Goal: Task Accomplishment & Management: Manage account settings

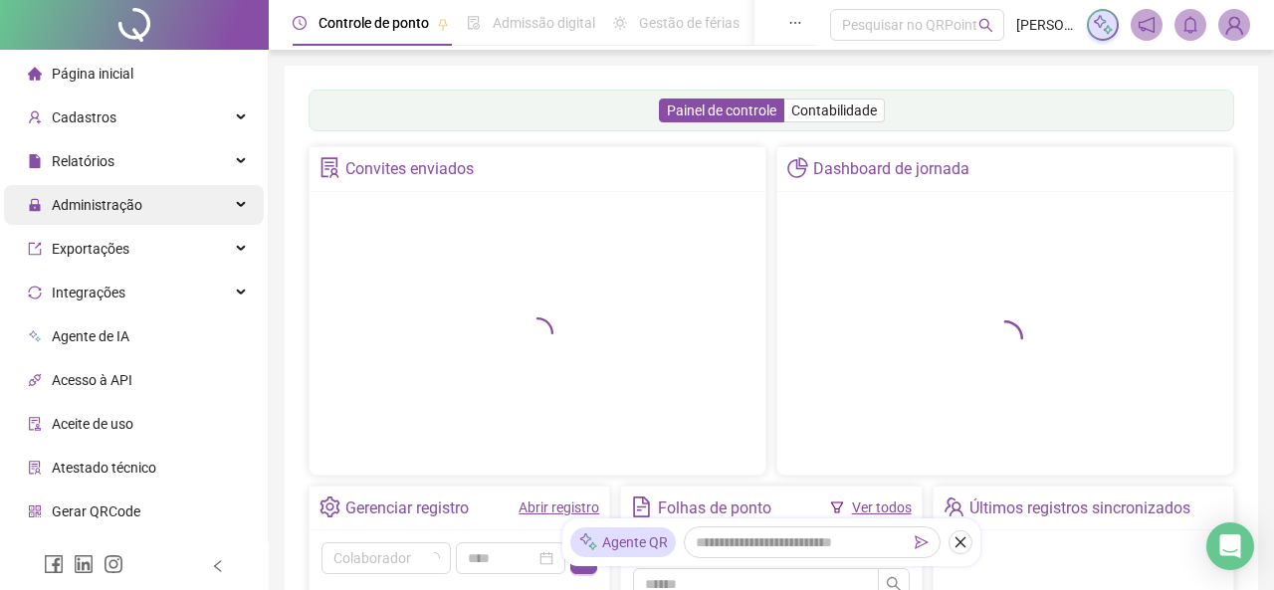
click at [149, 216] on div "Administração" at bounding box center [134, 205] width 260 height 40
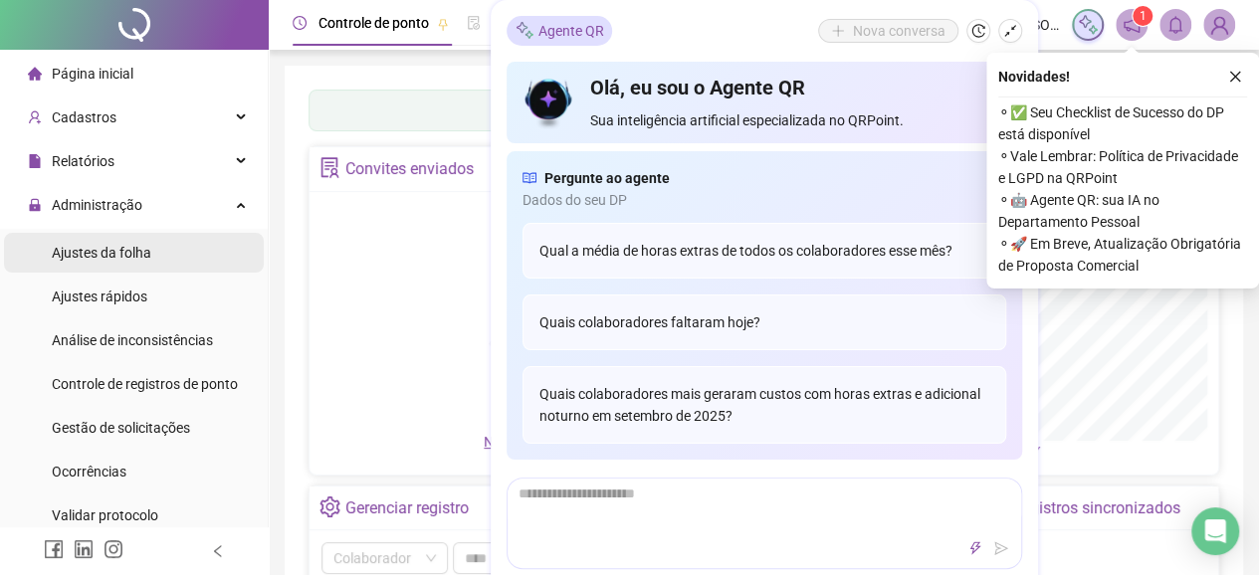
click at [119, 266] on div "Ajustes da folha" at bounding box center [102, 253] width 100 height 40
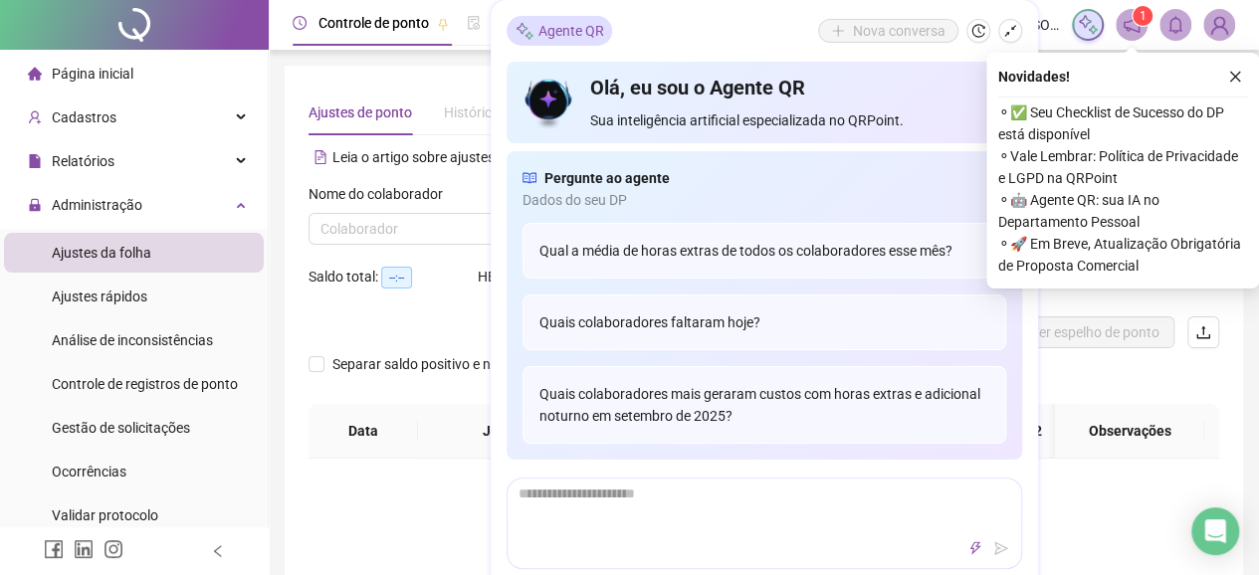
type input "**********"
click at [1232, 75] on icon "close" at bounding box center [1235, 77] width 14 height 14
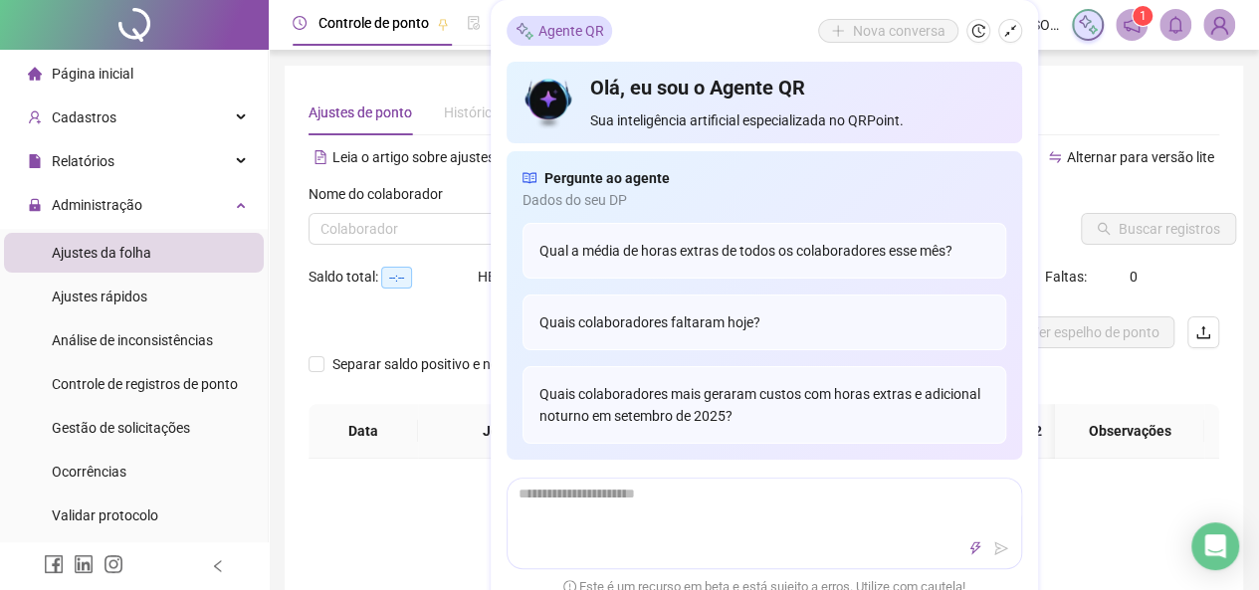
click at [394, 305] on div "Saldo total: --:--" at bounding box center [392, 289] width 169 height 56
click at [421, 220] on input "search" at bounding box center [445, 229] width 251 height 30
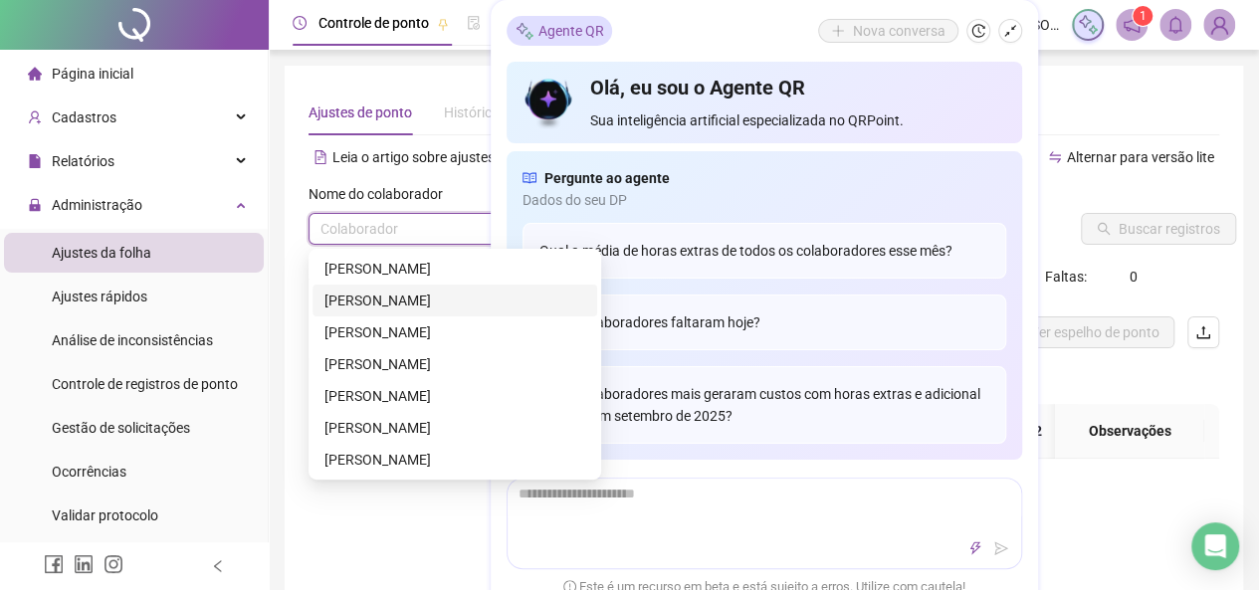
click at [432, 298] on div "[PERSON_NAME]" at bounding box center [454, 301] width 261 height 22
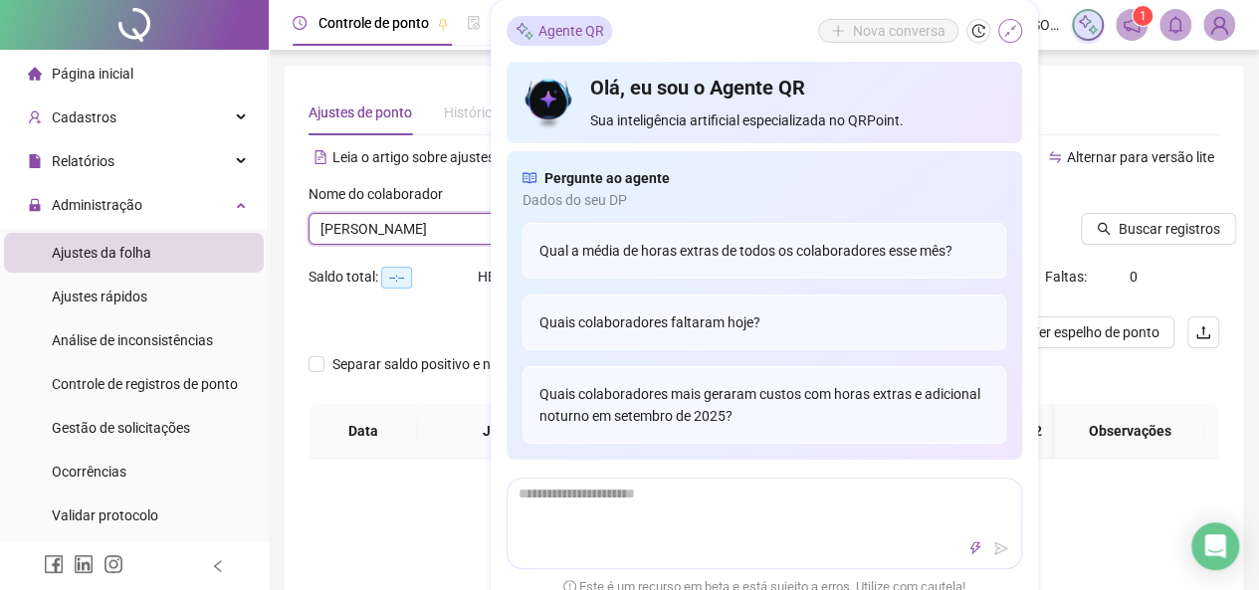
click at [1005, 31] on icon "shrink" at bounding box center [1010, 31] width 14 height 14
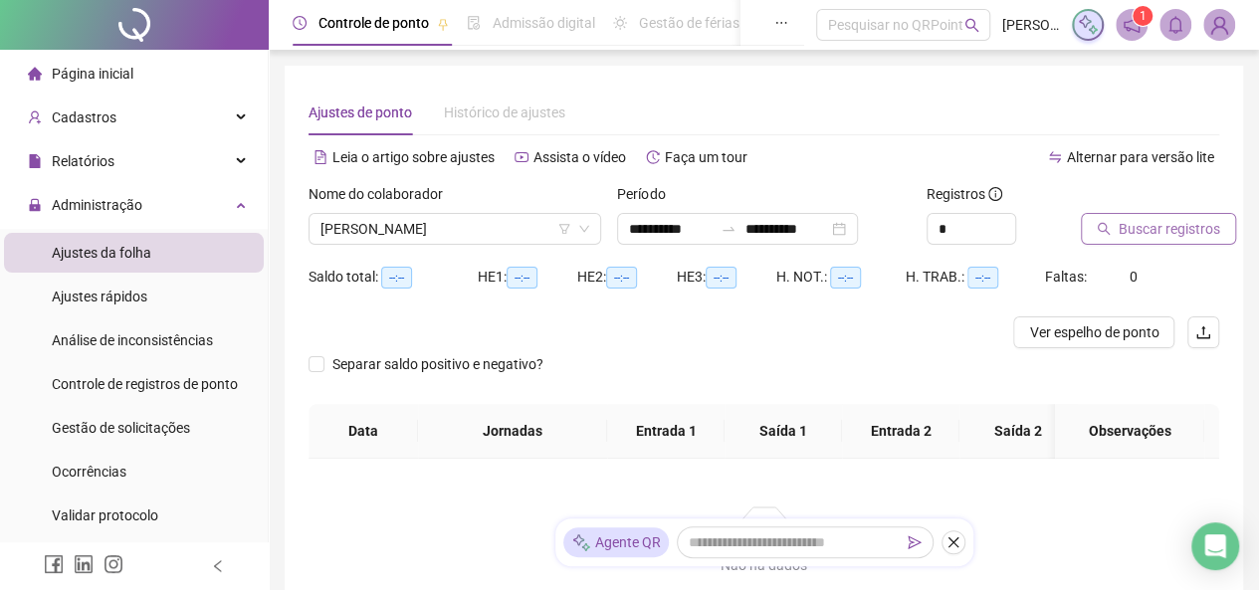
click at [1131, 232] on span "Buscar registros" at bounding box center [1168, 229] width 101 height 22
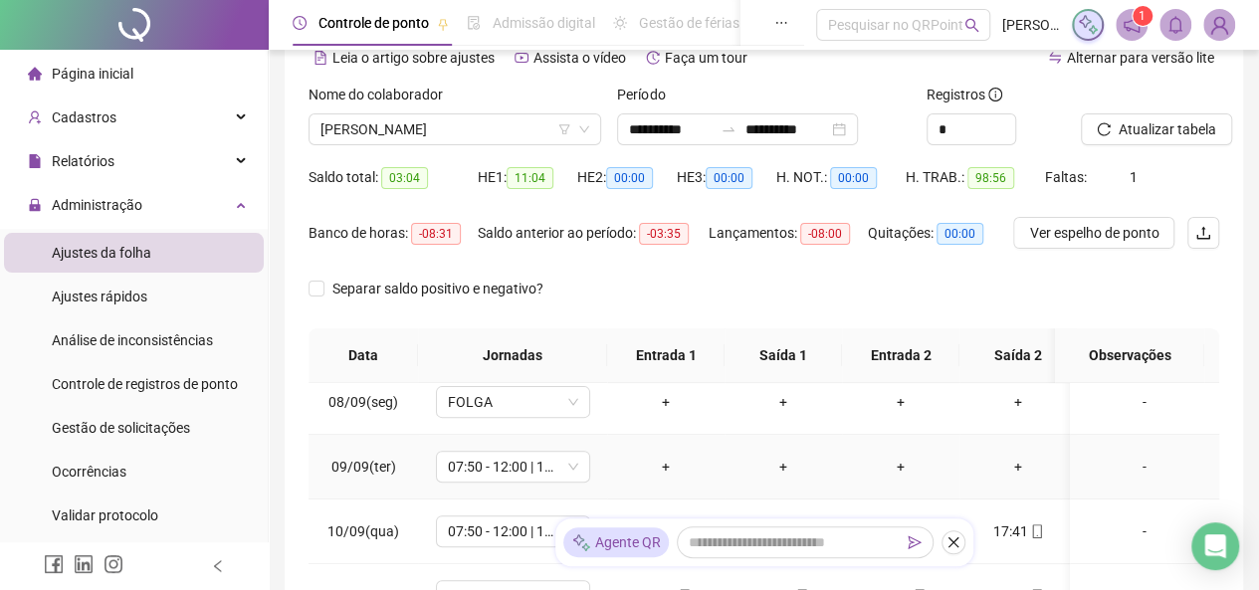
scroll to position [498, 0]
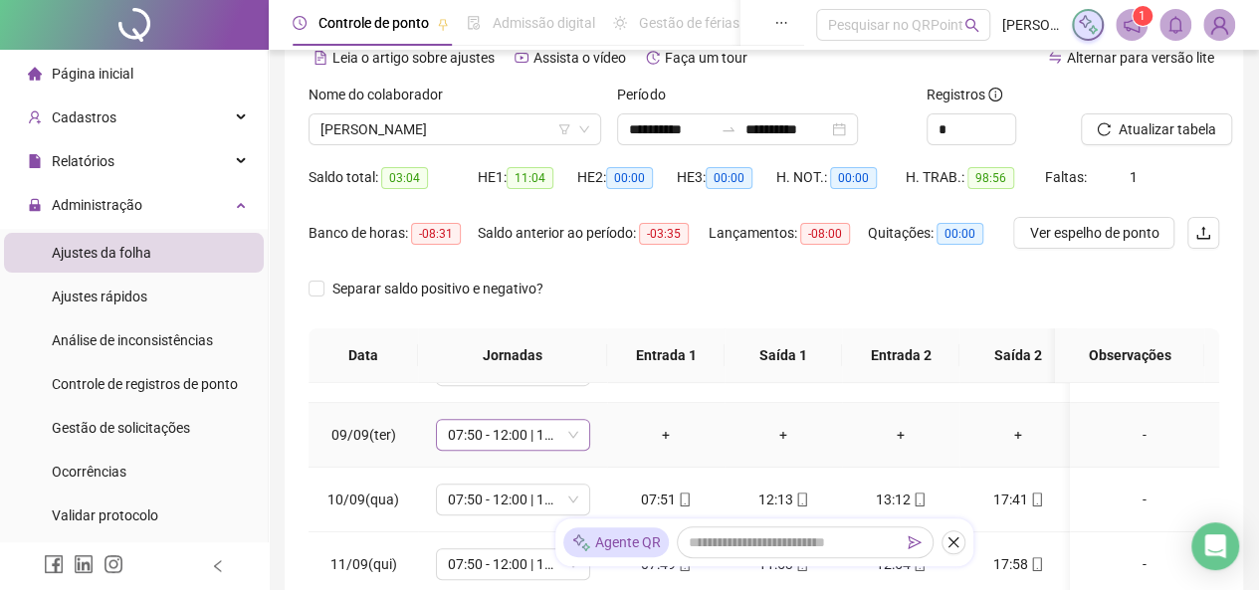
click at [512, 434] on span "07:50 - 12:00 | 13:00 - 16:50" at bounding box center [513, 435] width 130 height 30
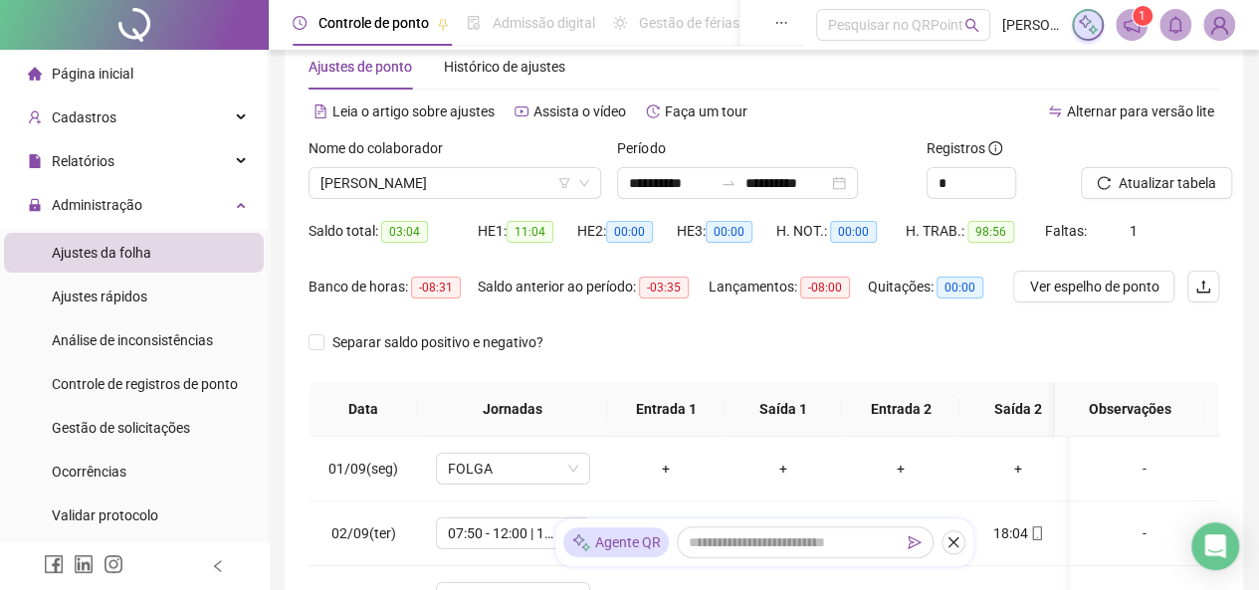
scroll to position [0, 0]
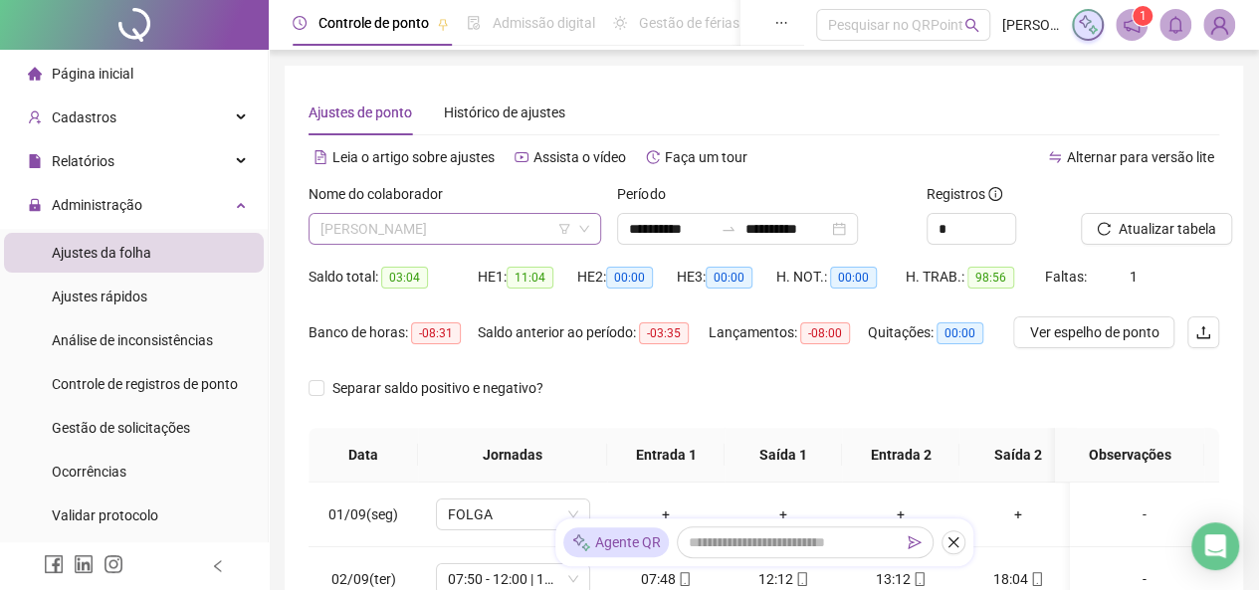
click at [509, 226] on span "[PERSON_NAME]" at bounding box center [454, 229] width 269 height 30
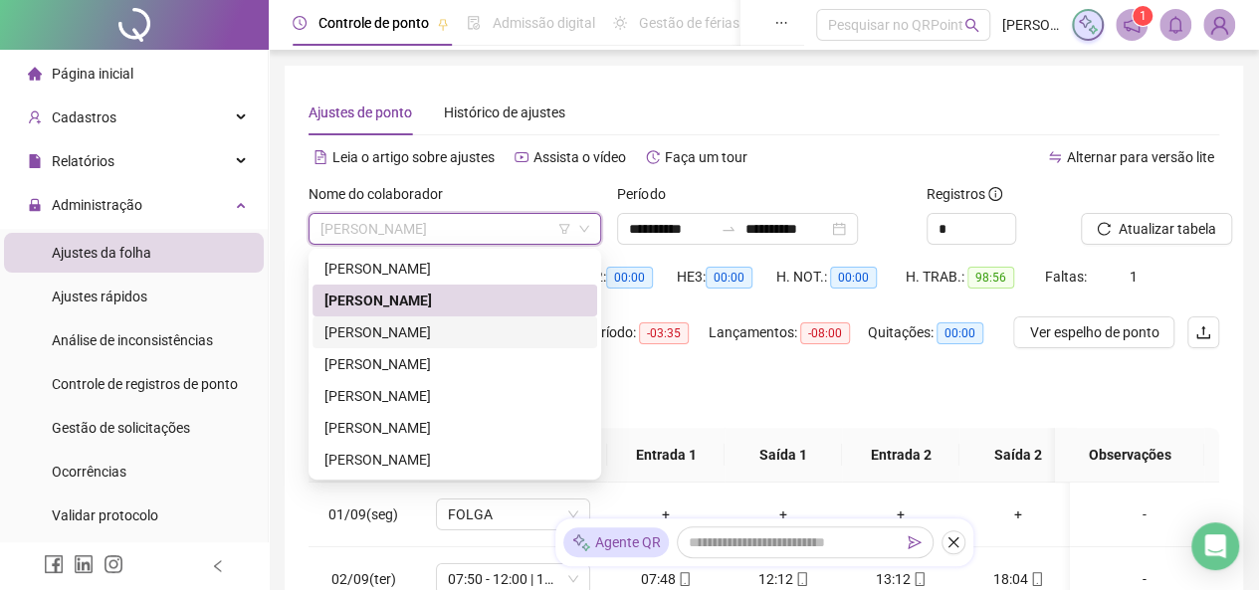
click at [418, 336] on div "[PERSON_NAME]" at bounding box center [454, 332] width 261 height 22
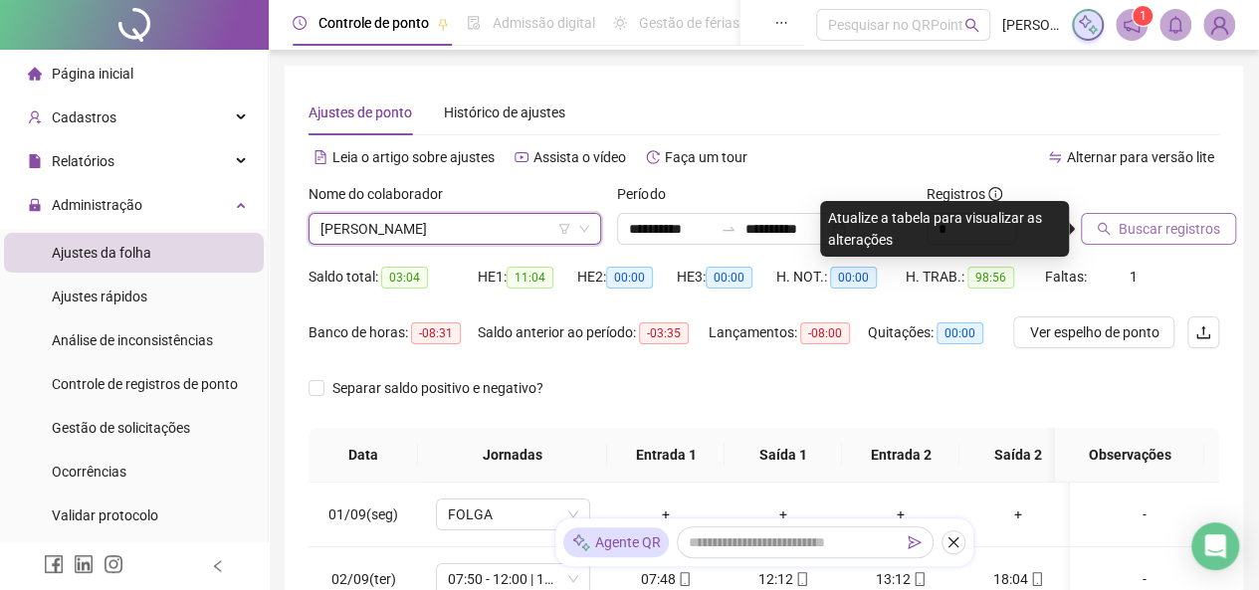
click at [1106, 228] on icon "search" at bounding box center [1103, 229] width 14 height 14
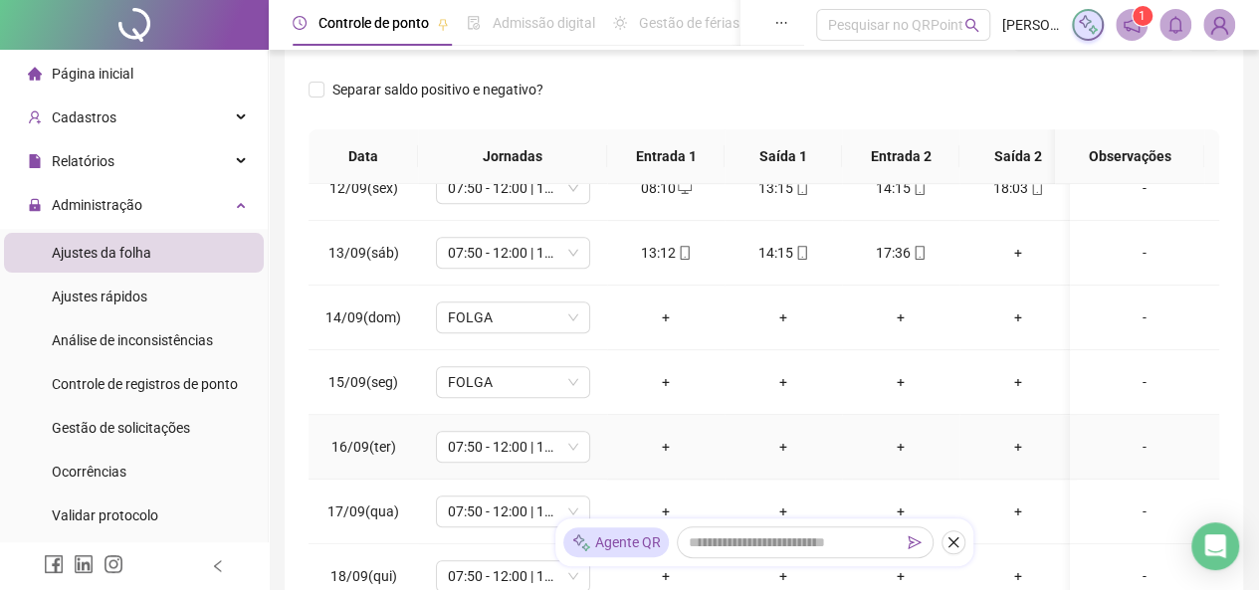
scroll to position [474, 0]
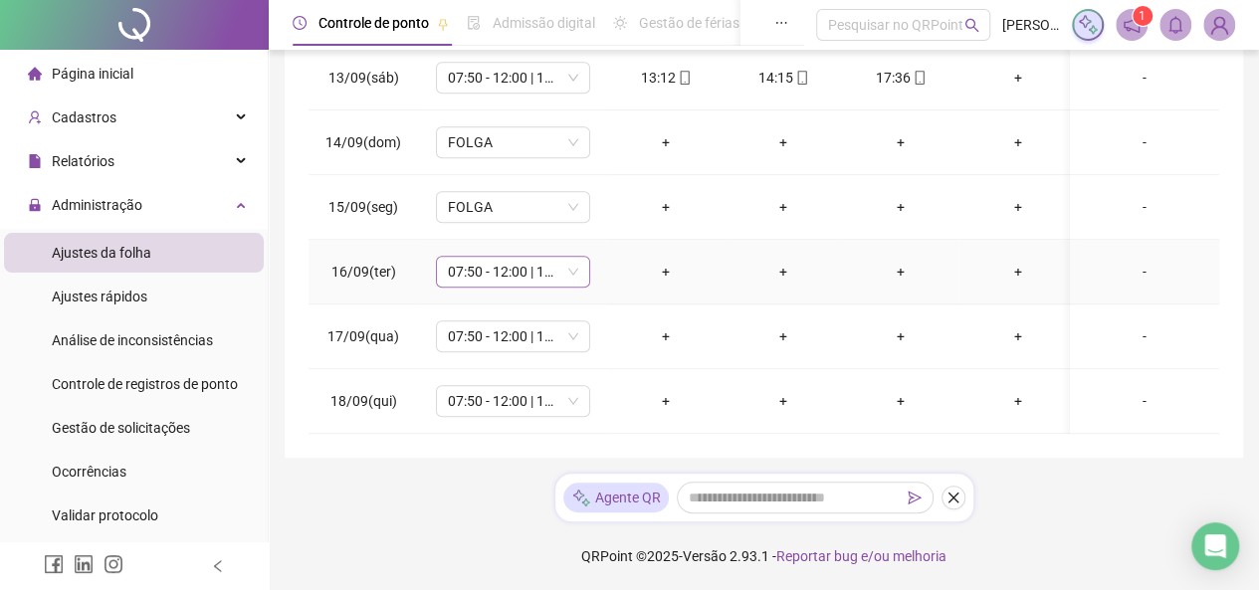
click at [532, 269] on span "07:50 - 12:00 | 13:00 - 16:50" at bounding box center [513, 272] width 130 height 30
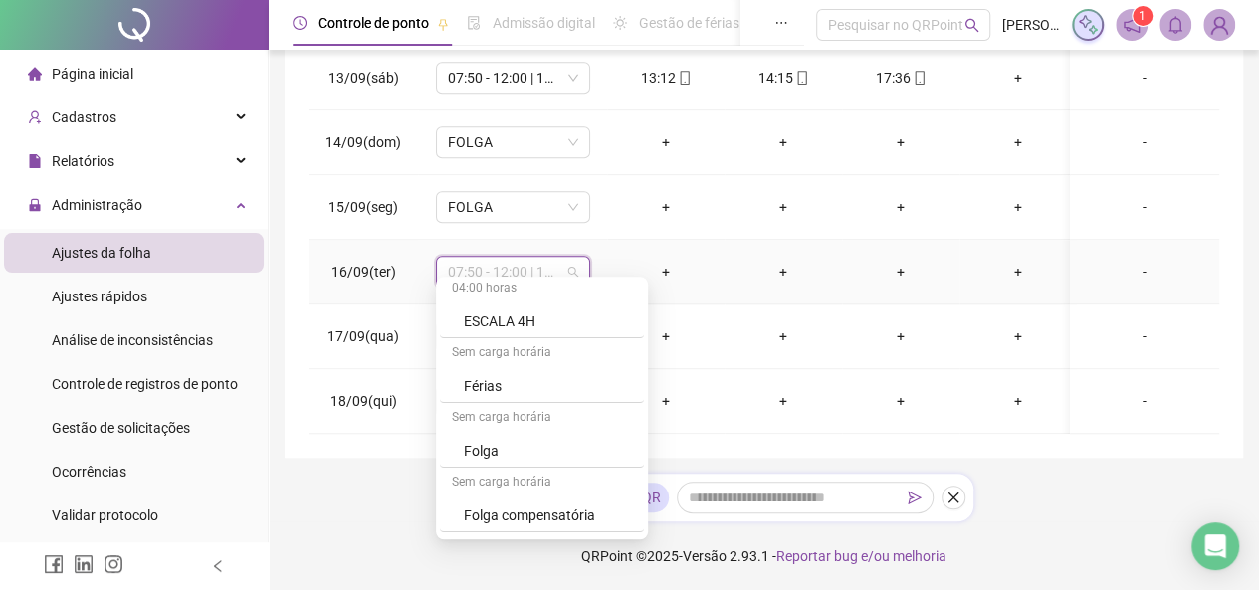
scroll to position [324, 0]
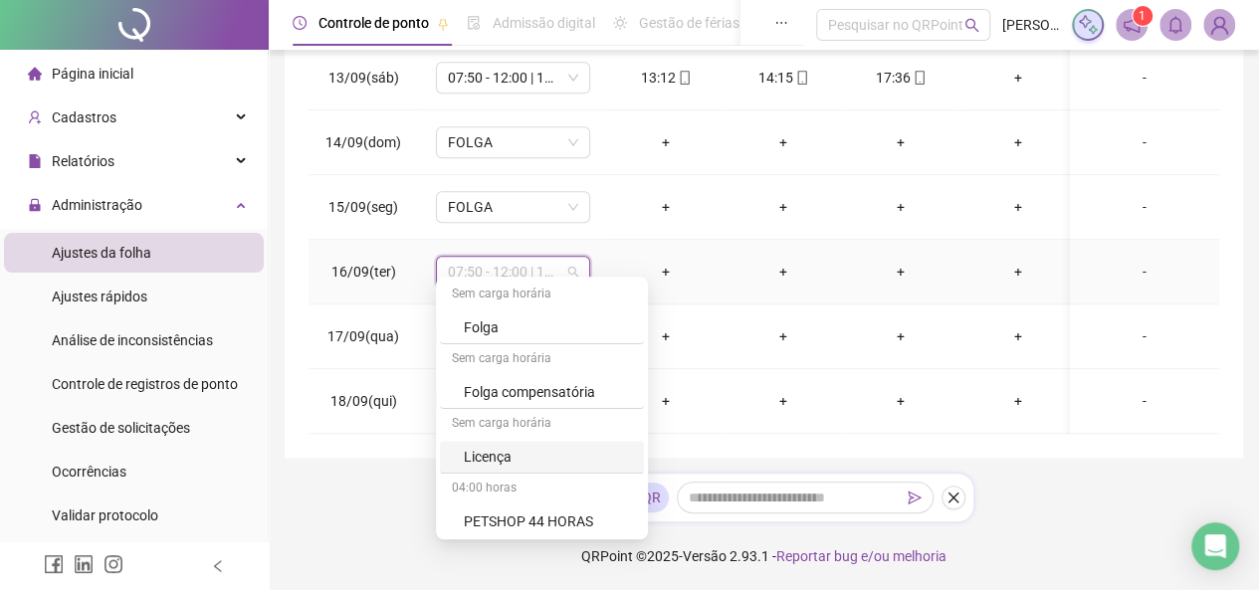
click at [505, 463] on div "Licença" at bounding box center [548, 457] width 168 height 22
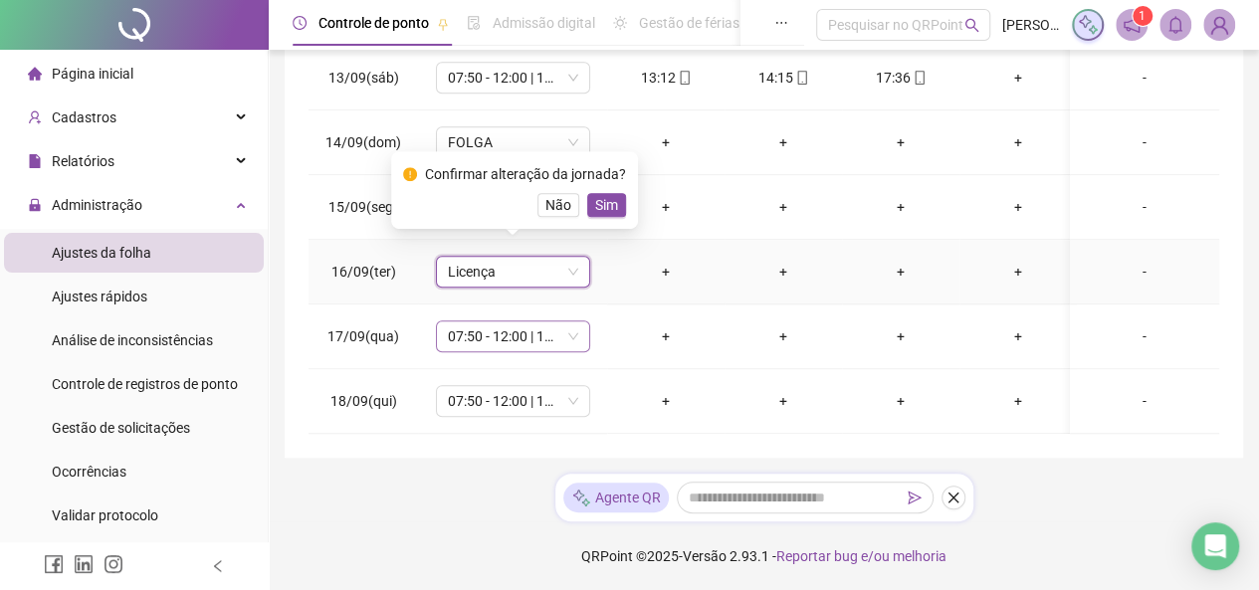
drag, startPoint x: 601, startPoint y: 205, endPoint x: 522, endPoint y: 310, distance: 131.5
click at [601, 204] on span "Sim" at bounding box center [606, 205] width 23 height 22
click at [518, 321] on span "07:50 - 12:00 | 13:00 - 16:50" at bounding box center [513, 336] width 130 height 30
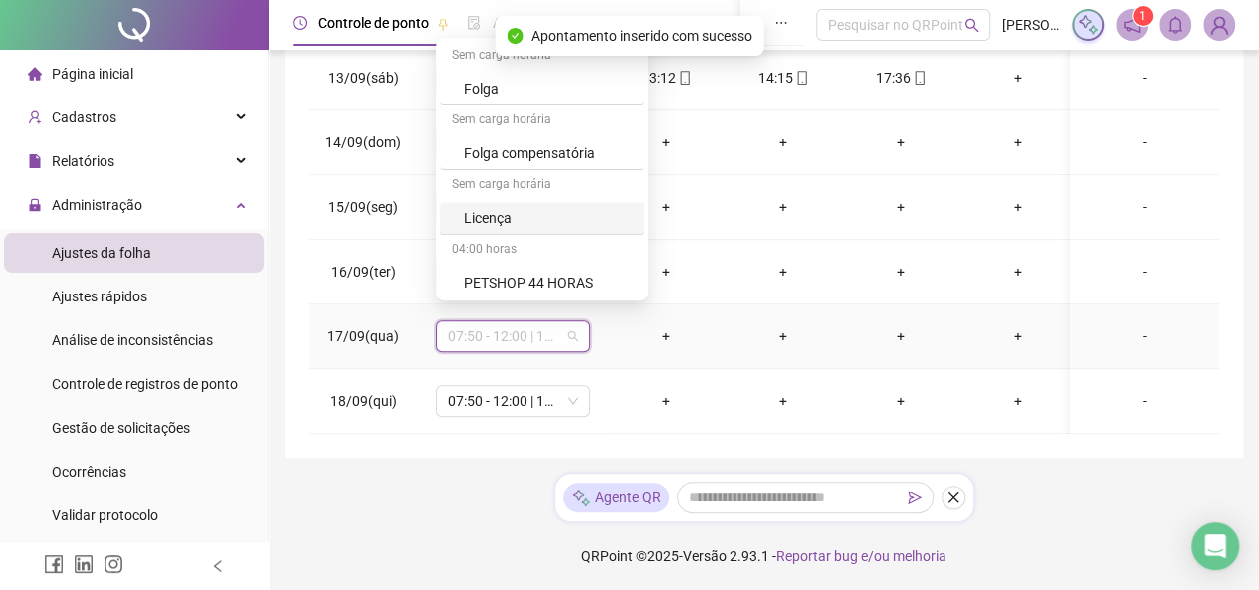
click at [531, 216] on div "Licença" at bounding box center [548, 218] width 168 height 22
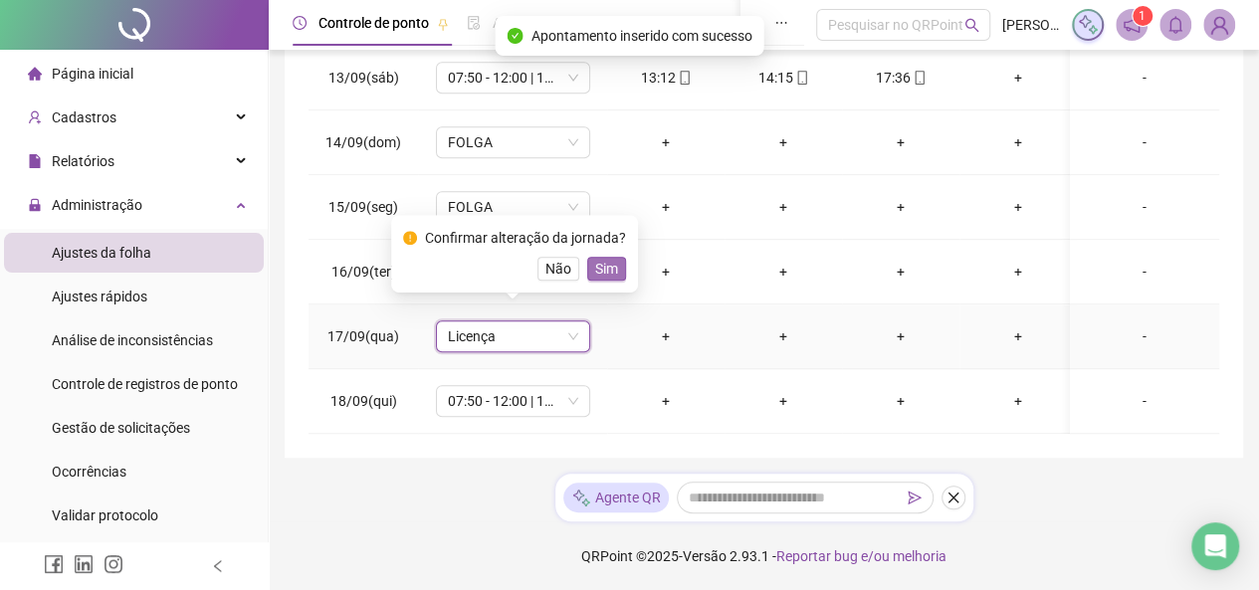
click at [599, 275] on span "Sim" at bounding box center [606, 269] width 23 height 22
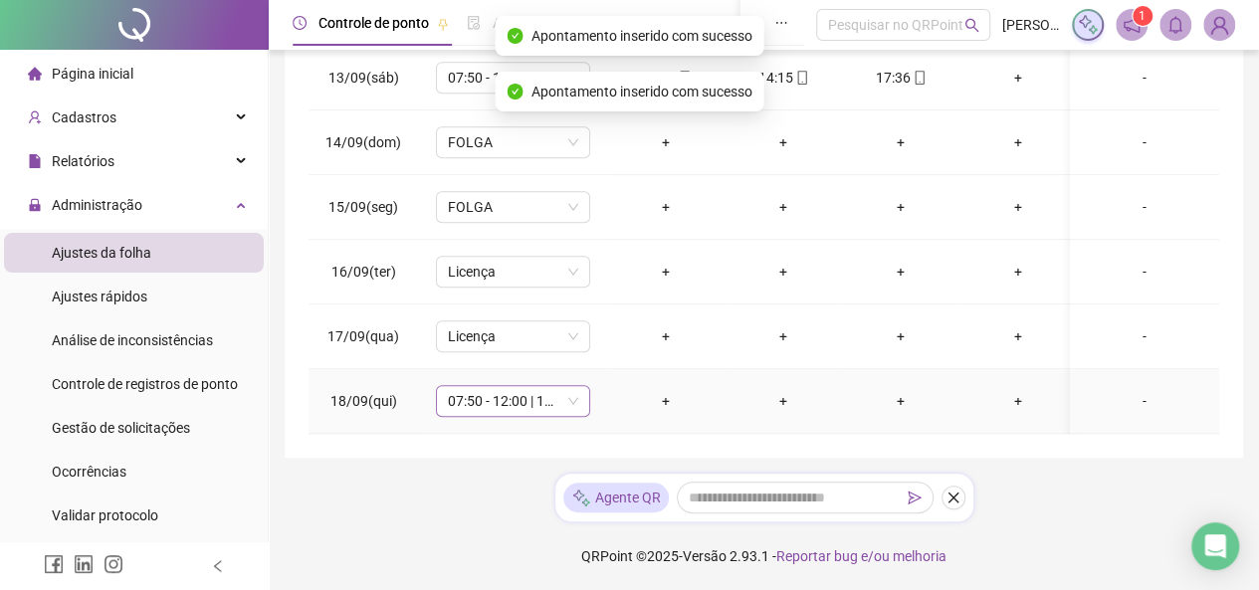
click at [499, 386] on span "07:50 - 12:00 | 13:00 - 16:50" at bounding box center [513, 401] width 130 height 30
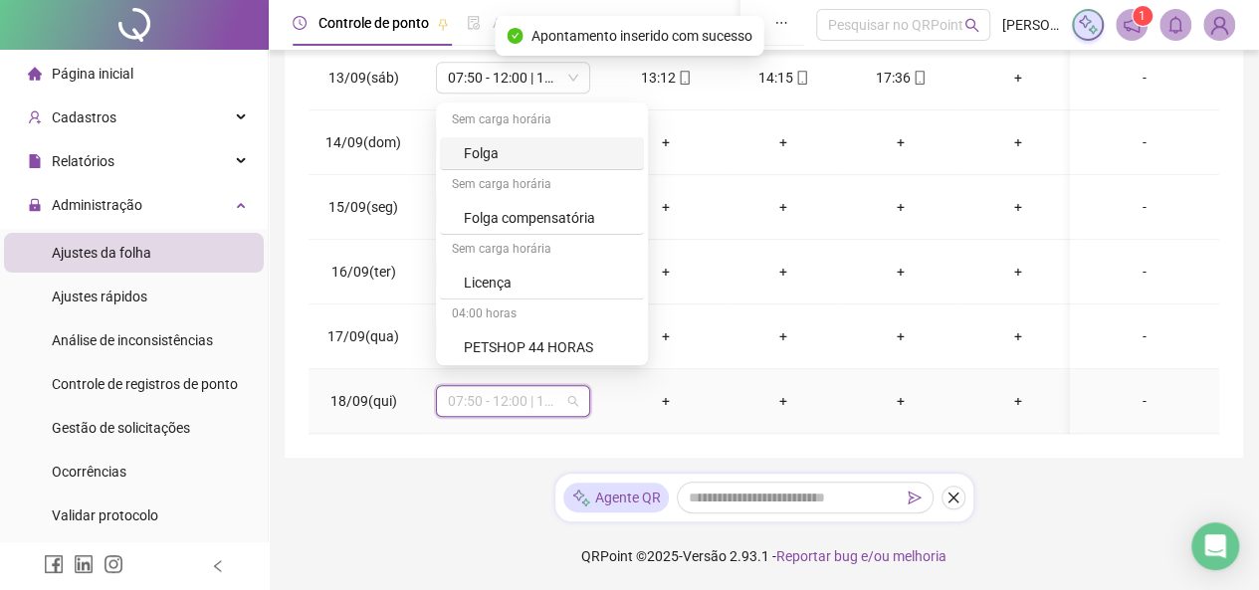
click at [514, 284] on div "Licença" at bounding box center [548, 283] width 168 height 22
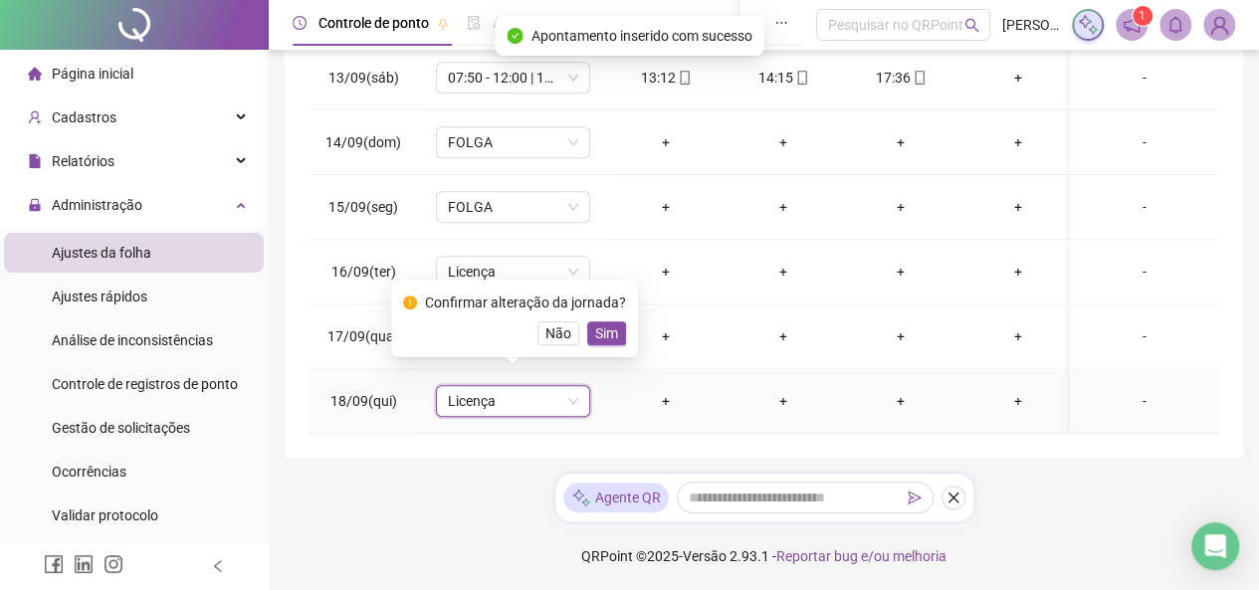
click at [605, 336] on span "Sim" at bounding box center [606, 333] width 23 height 22
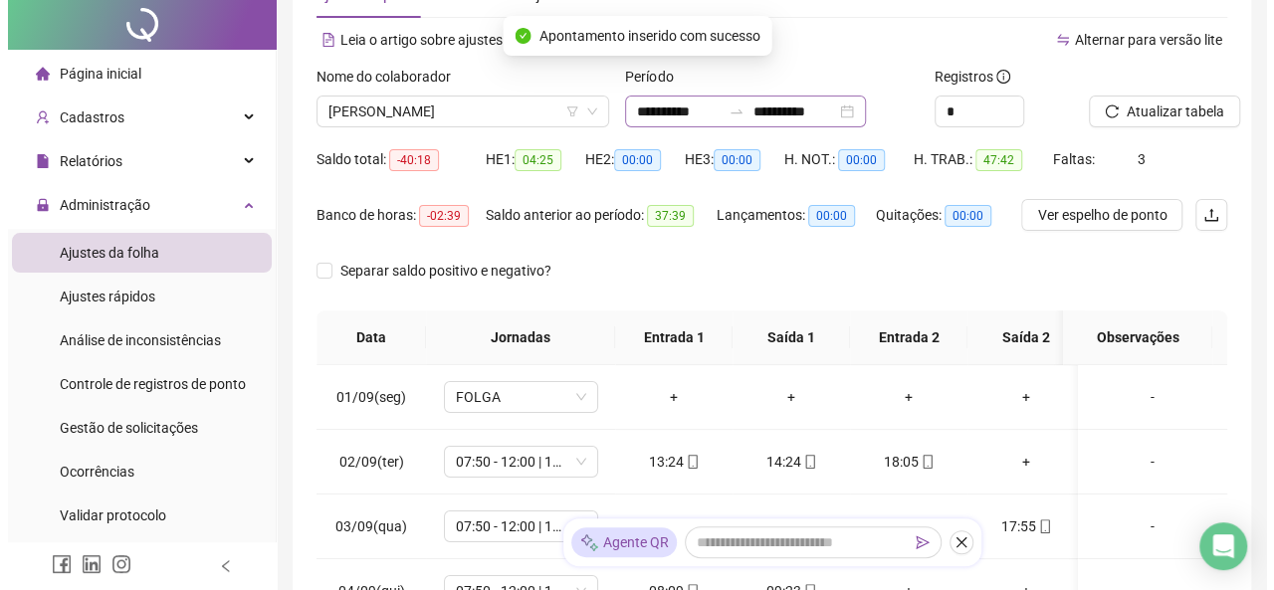
scroll to position [0, 0]
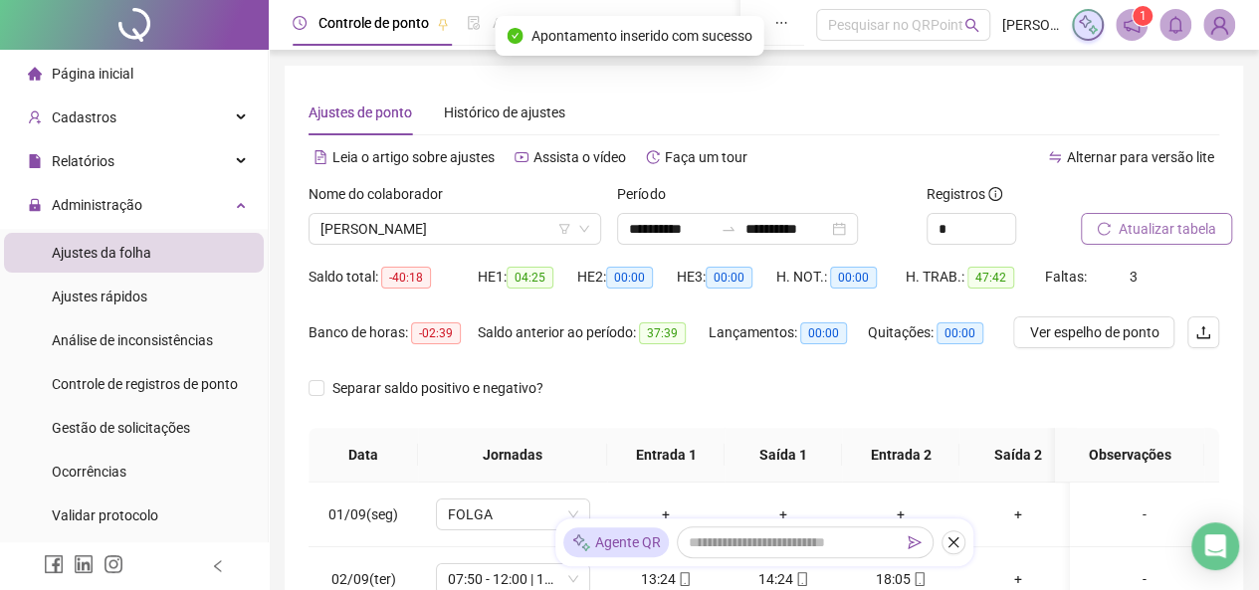
click at [1112, 226] on button "Atualizar tabela" at bounding box center [1156, 229] width 151 height 32
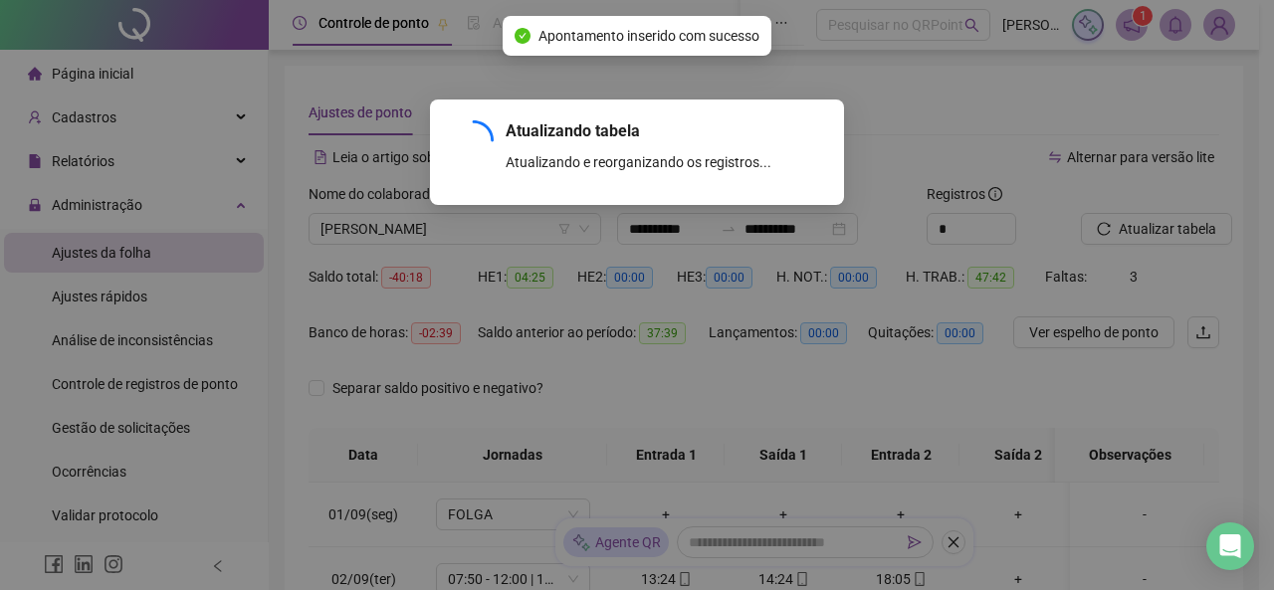
click at [355, 221] on div "Atualizando tabela Atualizando e reorganizando os registros... OK" at bounding box center [637, 295] width 1274 height 590
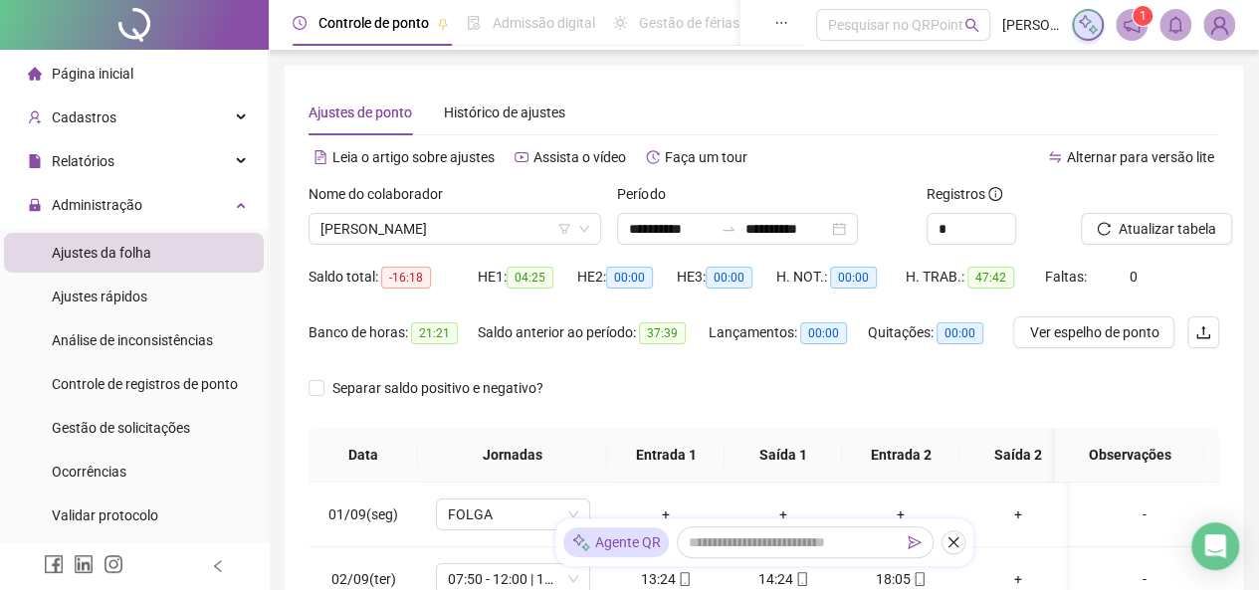
click at [368, 228] on span "[PERSON_NAME]" at bounding box center [454, 229] width 269 height 30
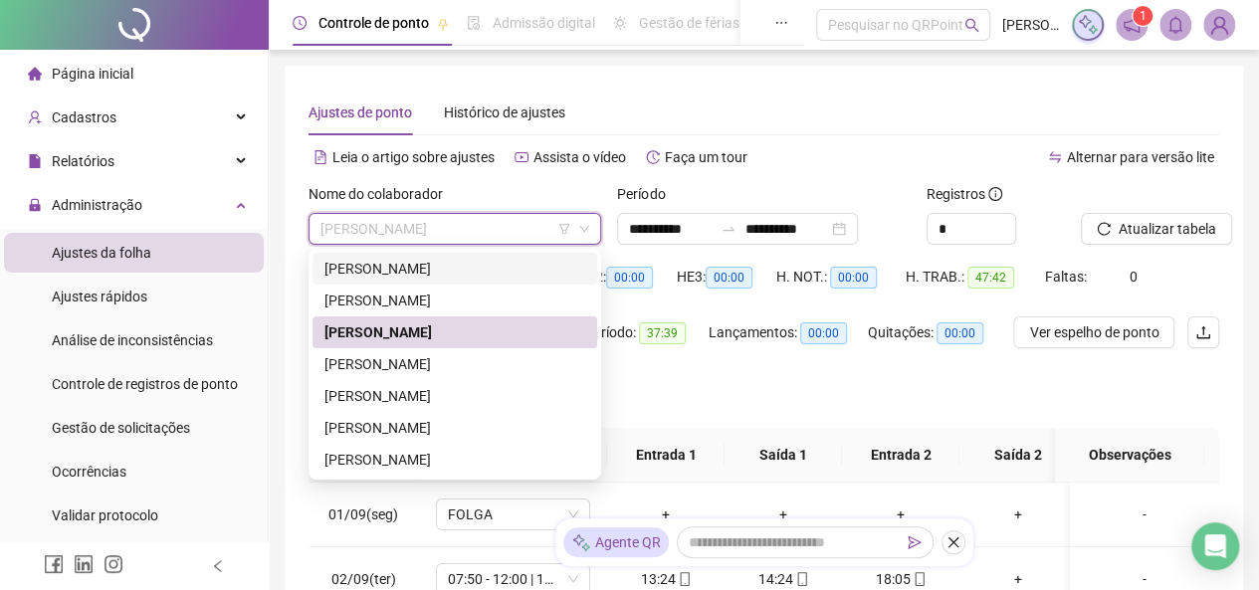
click at [425, 267] on div "[PERSON_NAME]" at bounding box center [454, 269] width 261 height 22
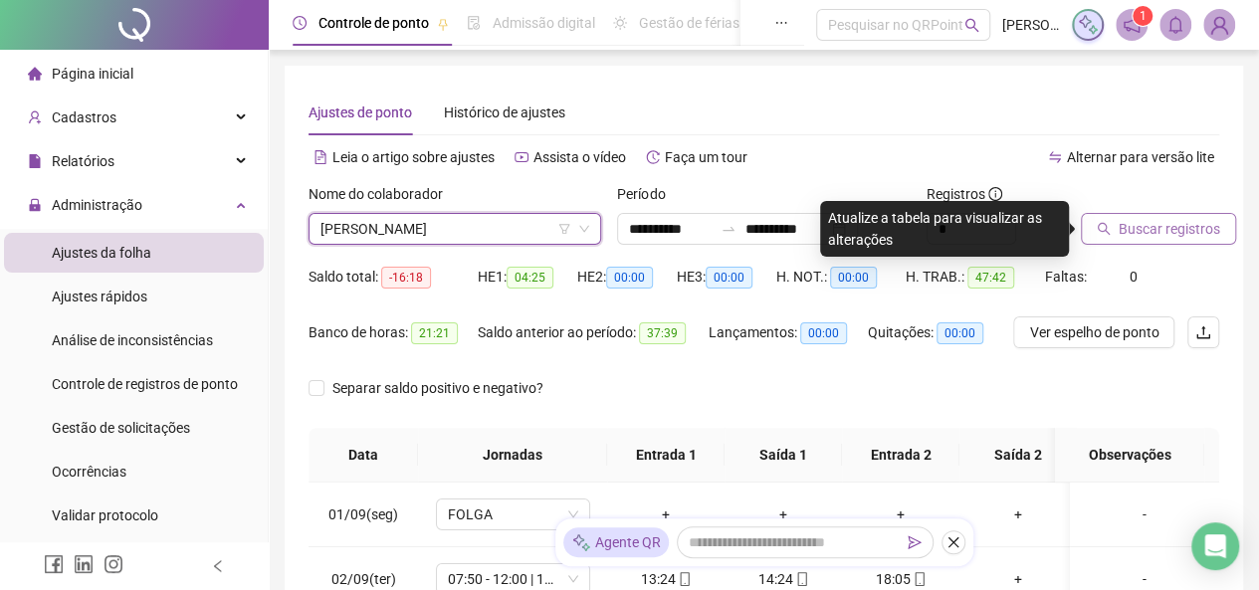
click at [1155, 226] on span "Buscar registros" at bounding box center [1168, 229] width 101 height 22
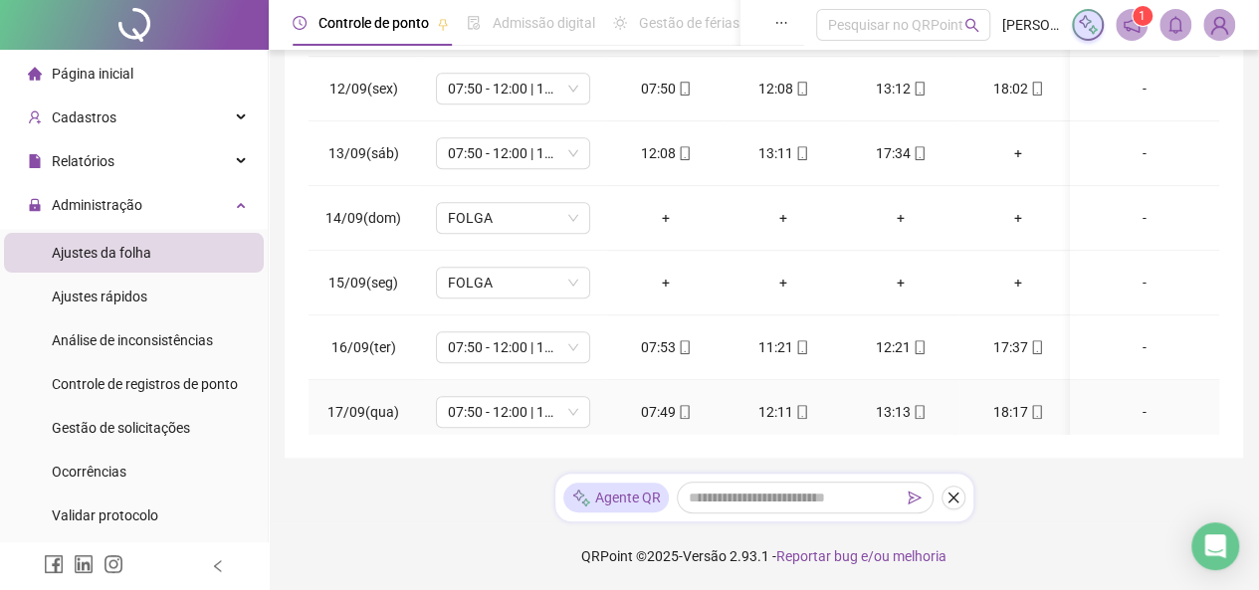
scroll to position [549, 0]
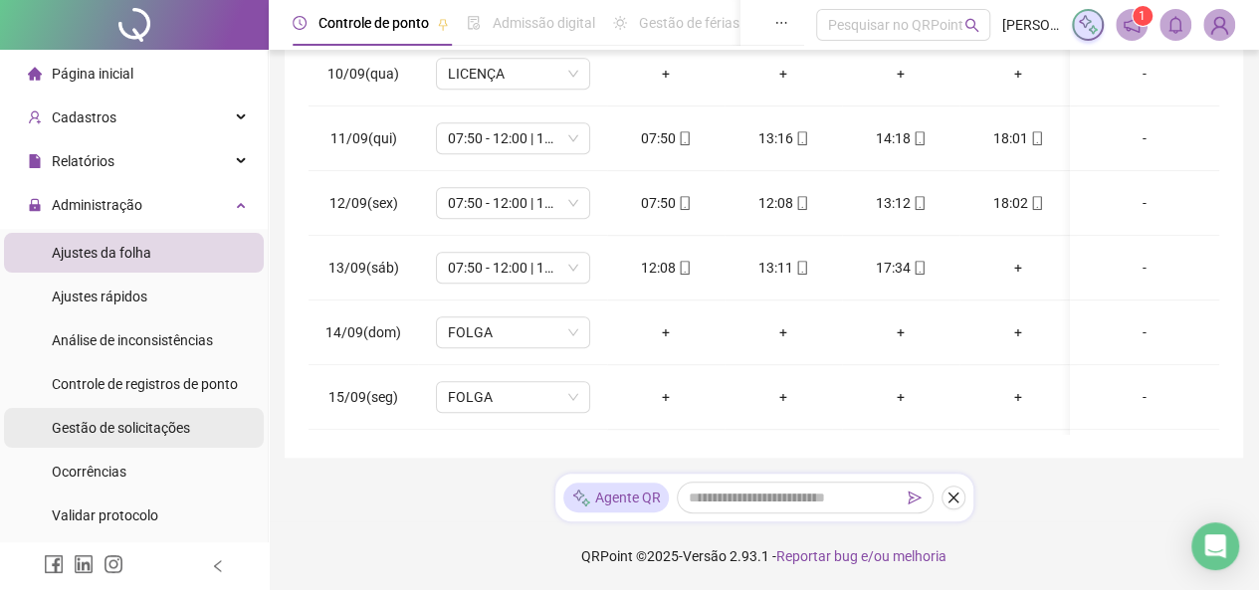
click at [145, 426] on span "Gestão de solicitações" at bounding box center [121, 428] width 138 height 16
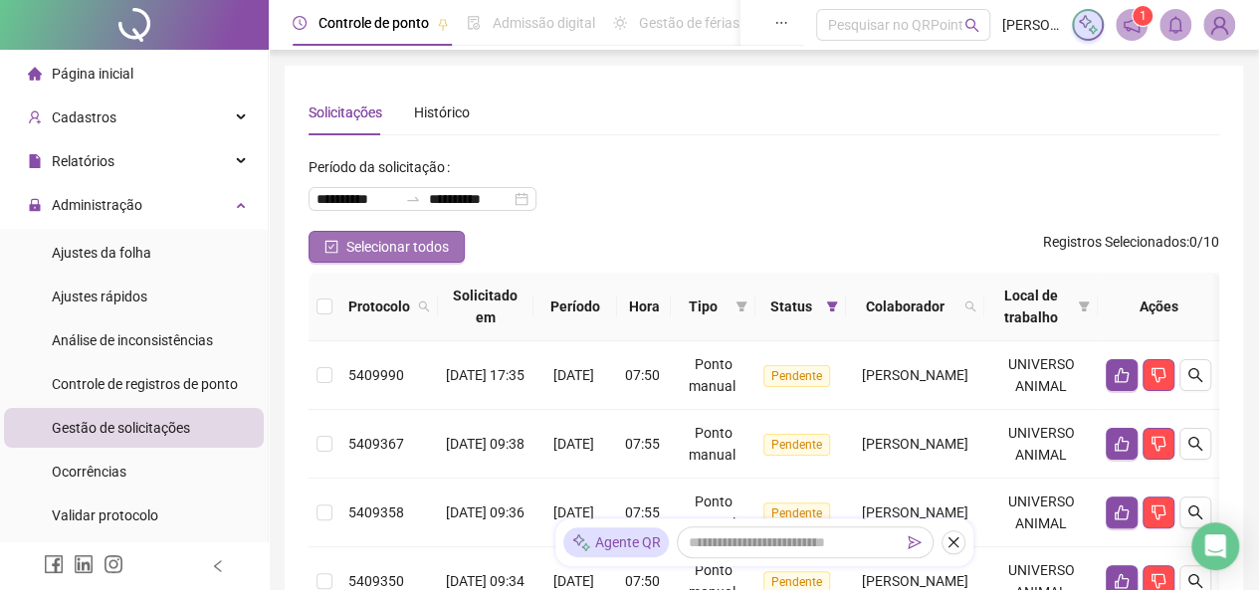
drag, startPoint x: 338, startPoint y: 248, endPoint x: 348, endPoint y: 247, distance: 10.0
click at [339, 248] on button "Selecionar todos" at bounding box center [386, 247] width 156 height 32
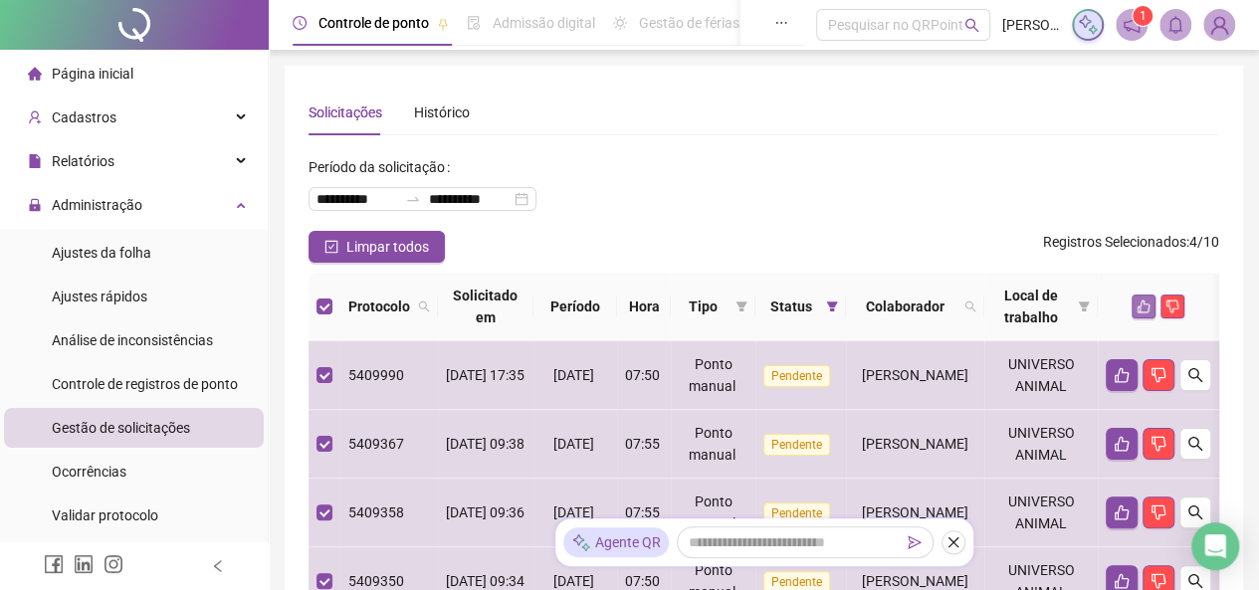
click at [1148, 305] on button "button" at bounding box center [1143, 307] width 24 height 24
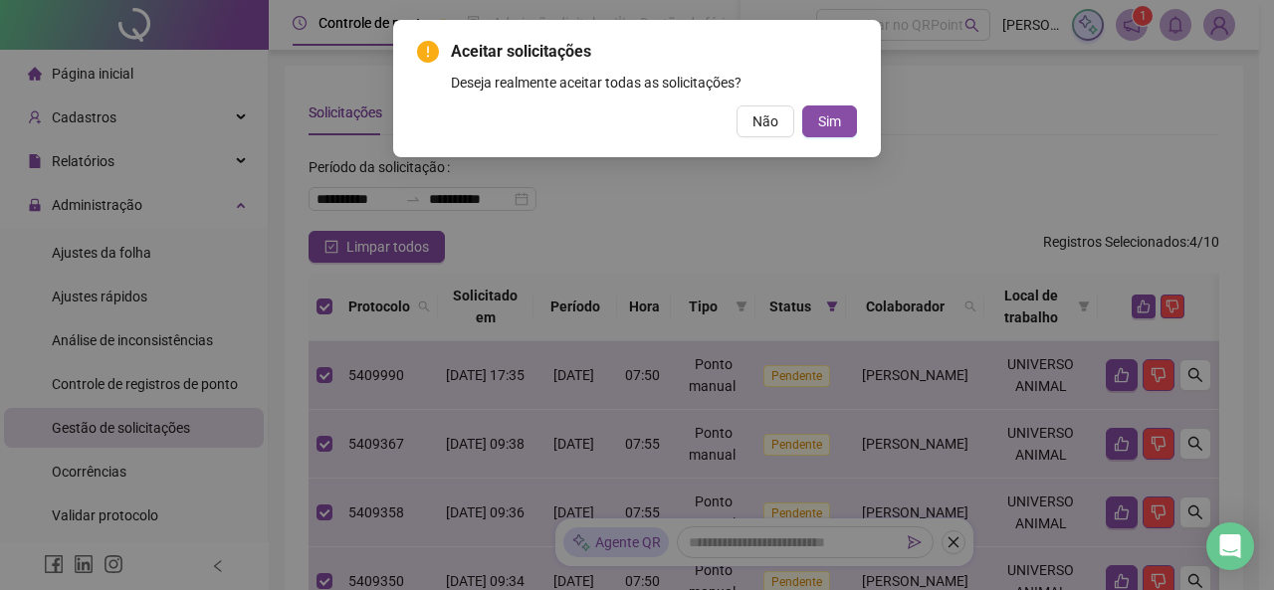
click at [847, 128] on button "Sim" at bounding box center [829, 121] width 55 height 32
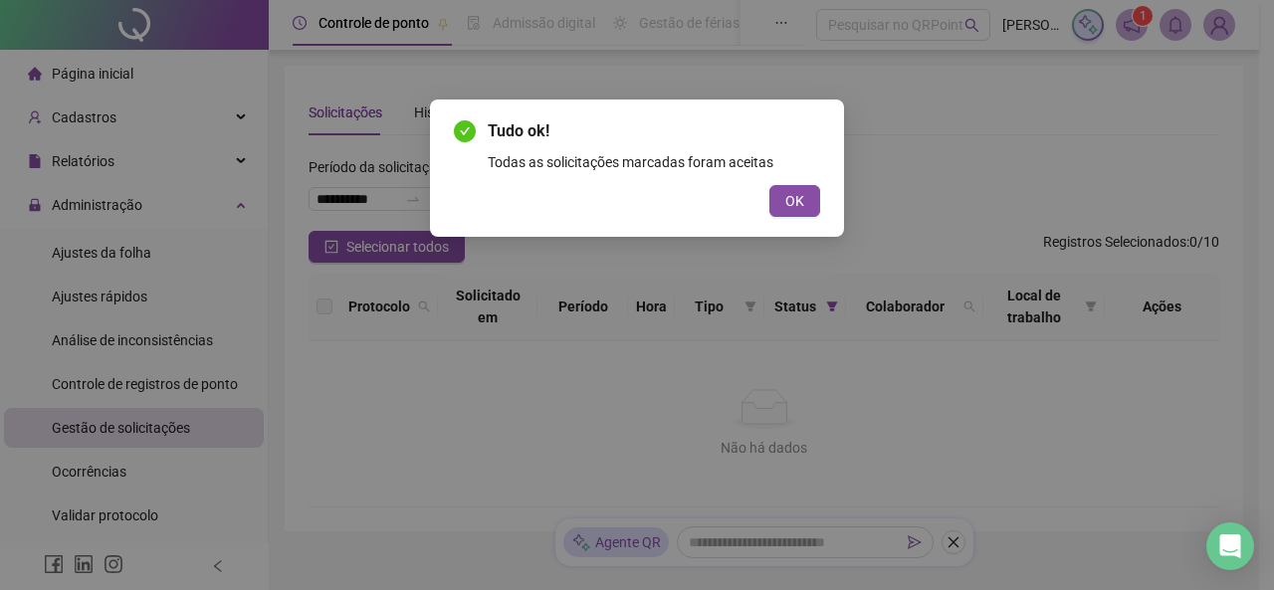
click at [137, 232] on div "Tudo ok! Todas as solicitações marcadas foram aceitas OK" at bounding box center [637, 295] width 1274 height 590
click at [778, 202] on button "OK" at bounding box center [794, 201] width 51 height 32
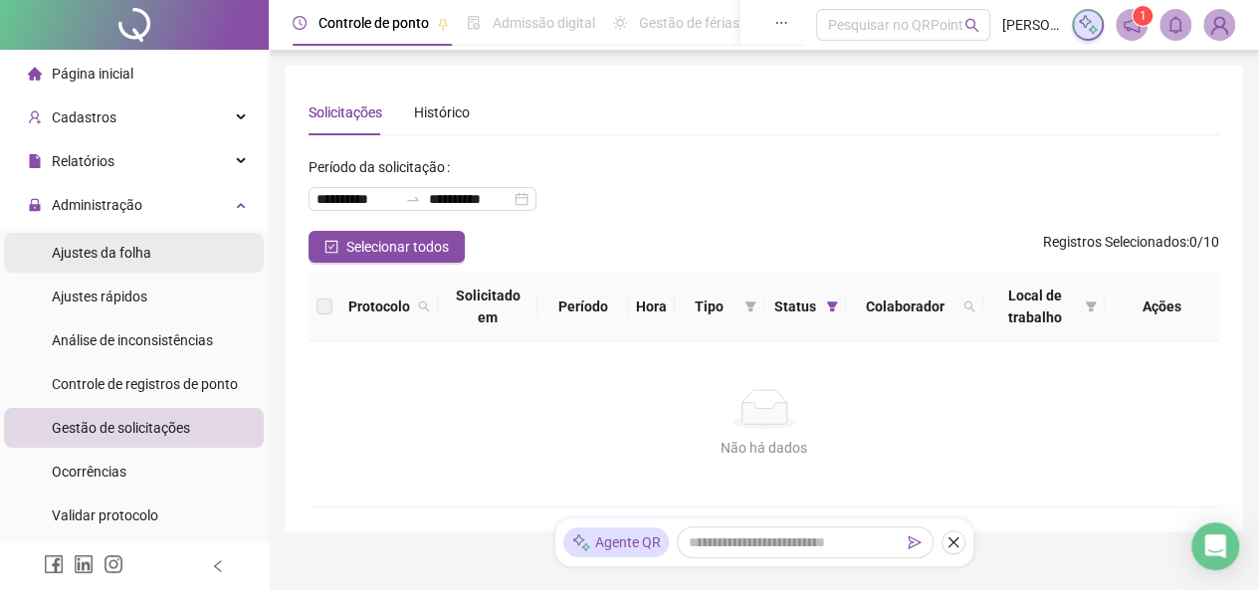
click at [139, 246] on span "Ajustes da folha" at bounding box center [102, 253] width 100 height 16
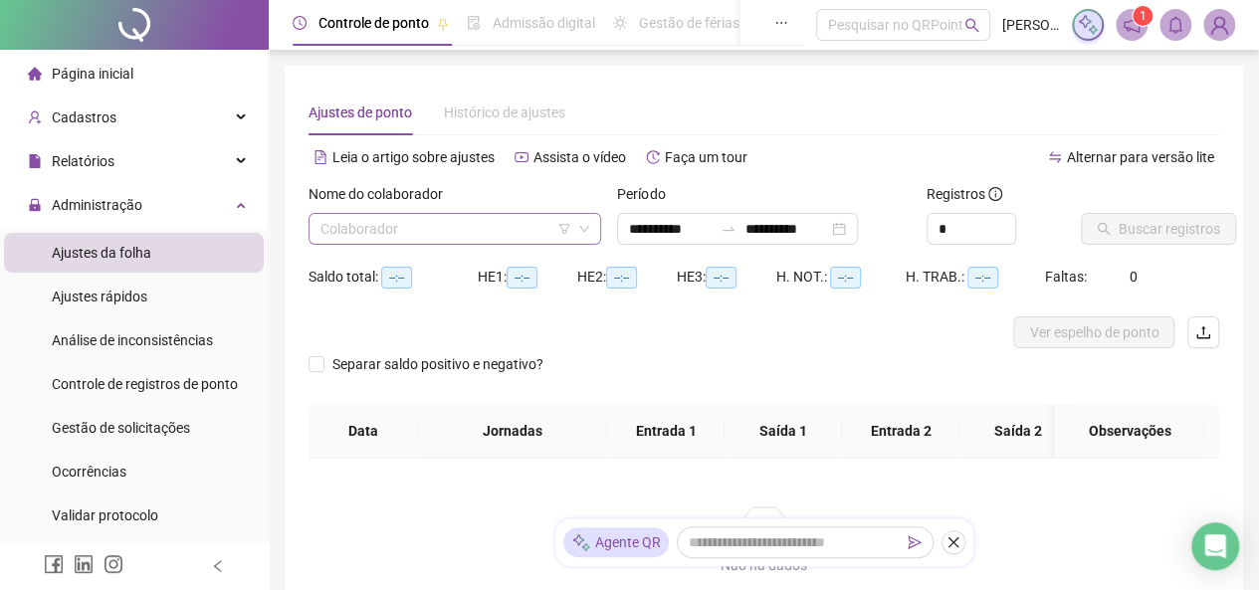
type input "**********"
click at [508, 226] on input "search" at bounding box center [445, 229] width 251 height 30
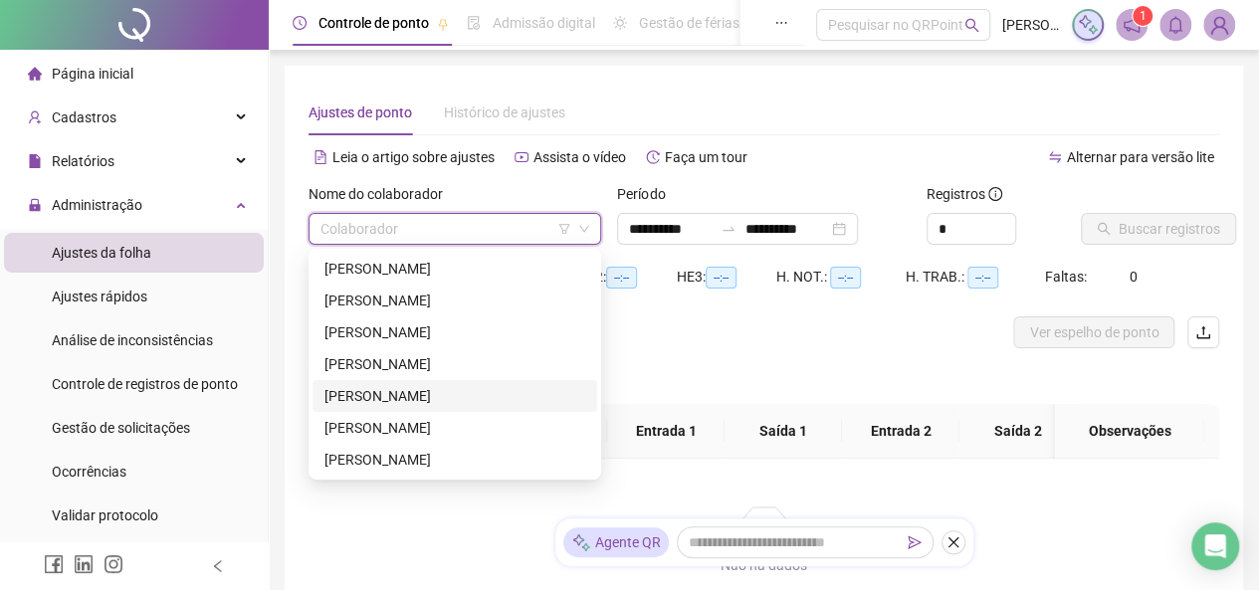
click at [424, 399] on div "[PERSON_NAME]" at bounding box center [454, 396] width 261 height 22
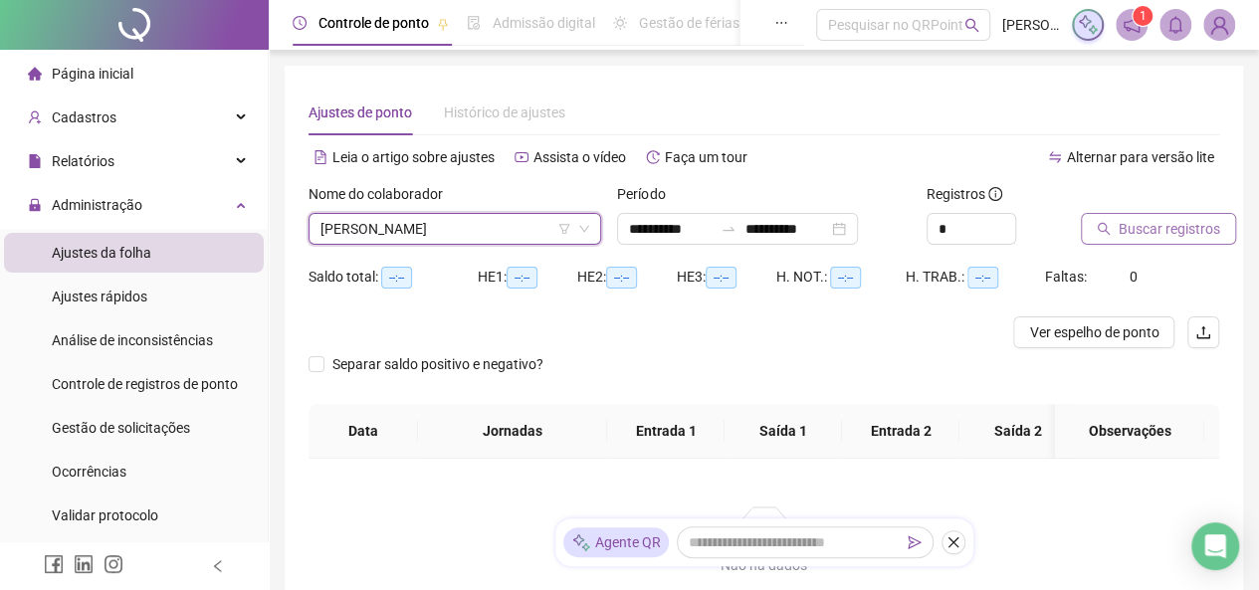
click at [1150, 228] on span "Buscar registros" at bounding box center [1168, 229] width 101 height 22
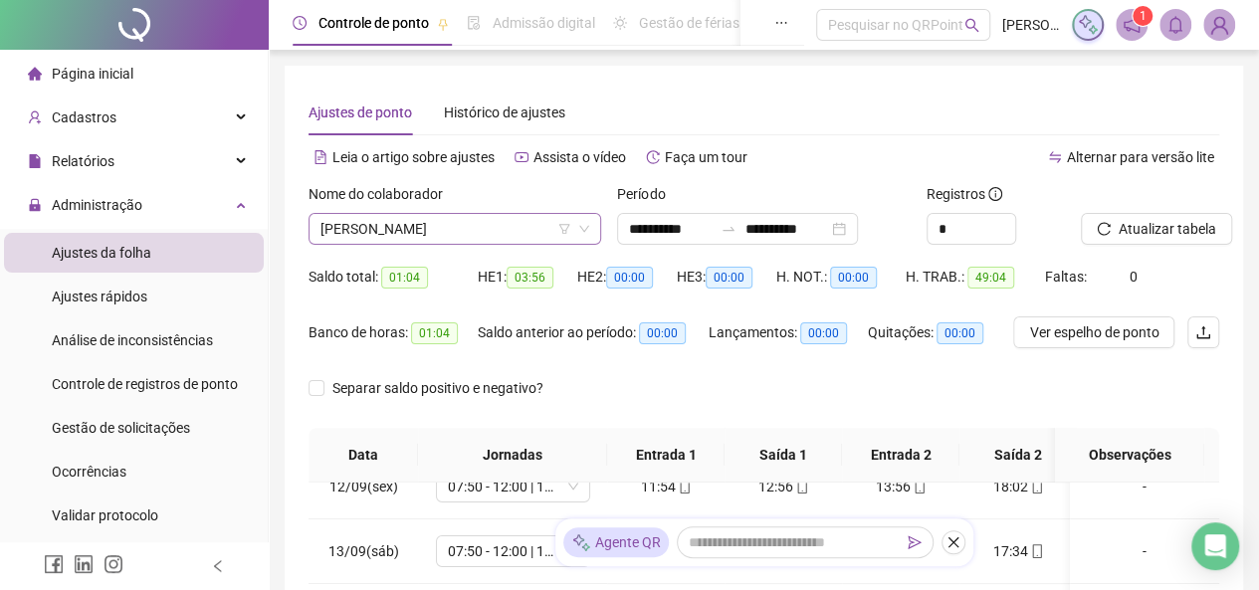
click at [513, 236] on span "[PERSON_NAME]" at bounding box center [454, 229] width 269 height 30
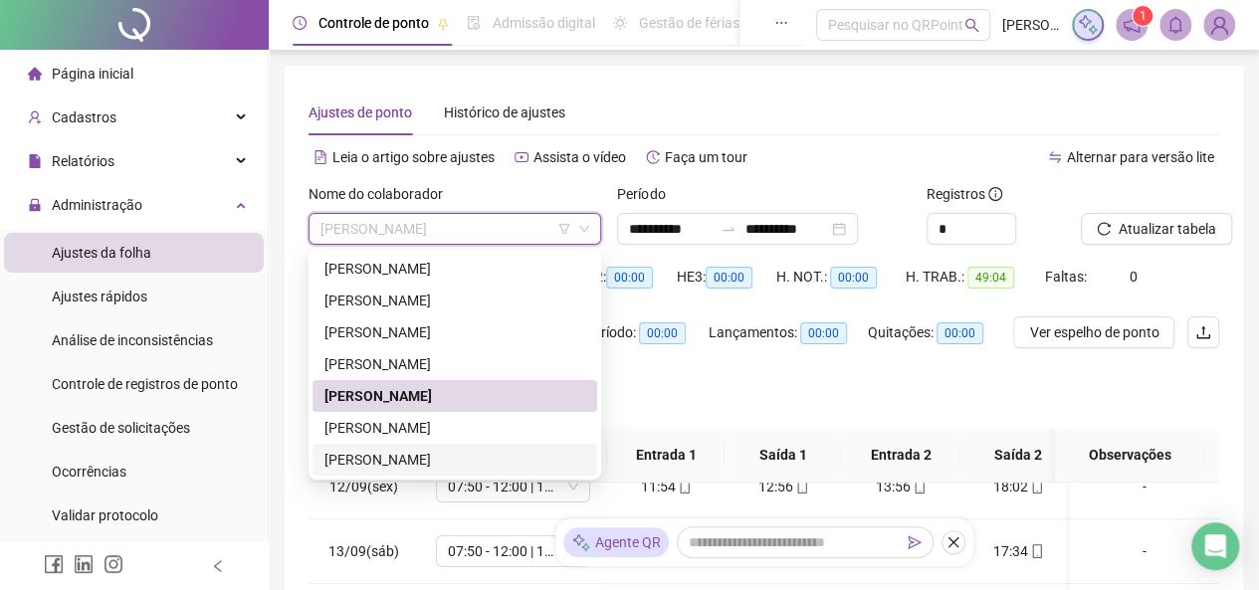
click at [420, 461] on div "[PERSON_NAME]" at bounding box center [454, 460] width 261 height 22
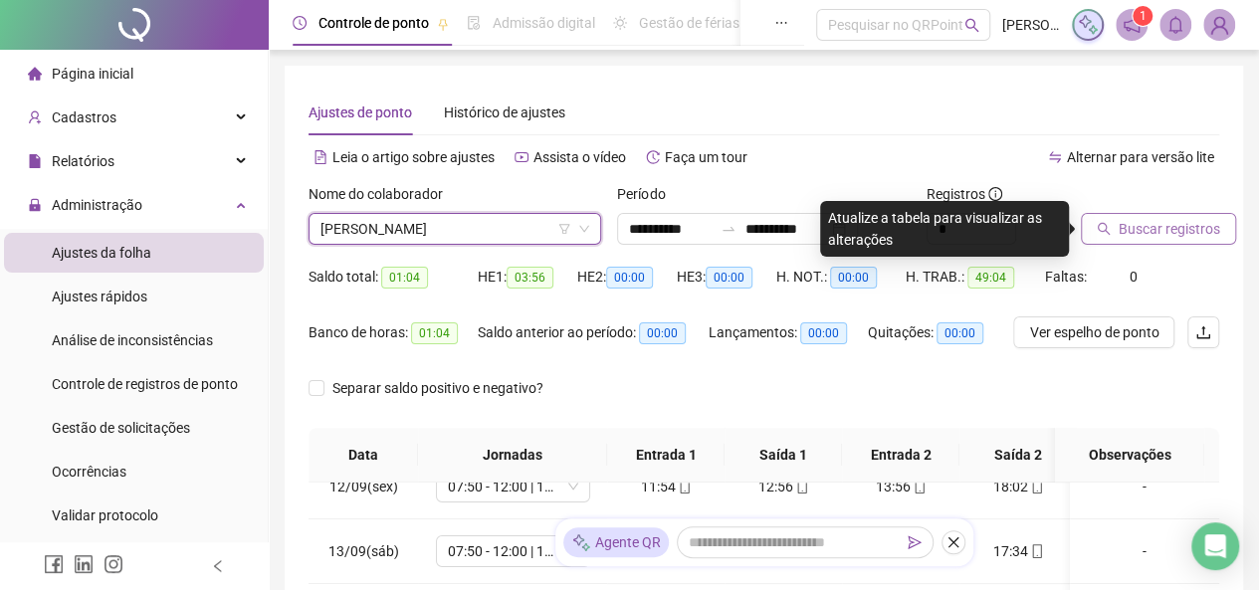
click at [1174, 229] on span "Buscar registros" at bounding box center [1168, 229] width 101 height 22
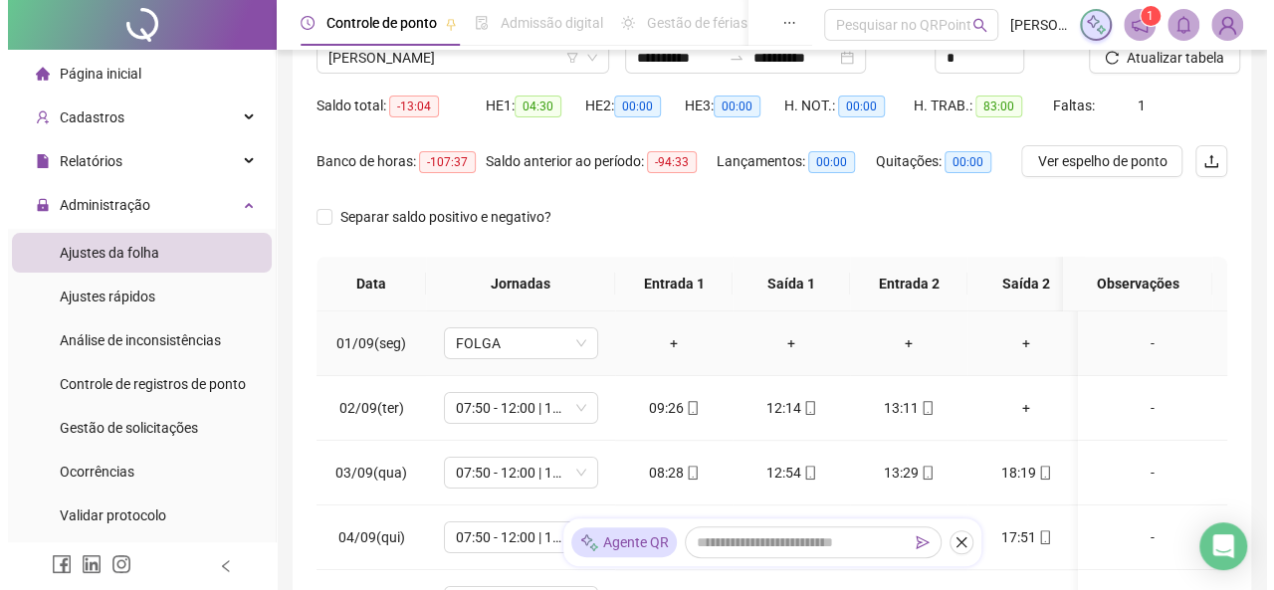
scroll to position [76, 0]
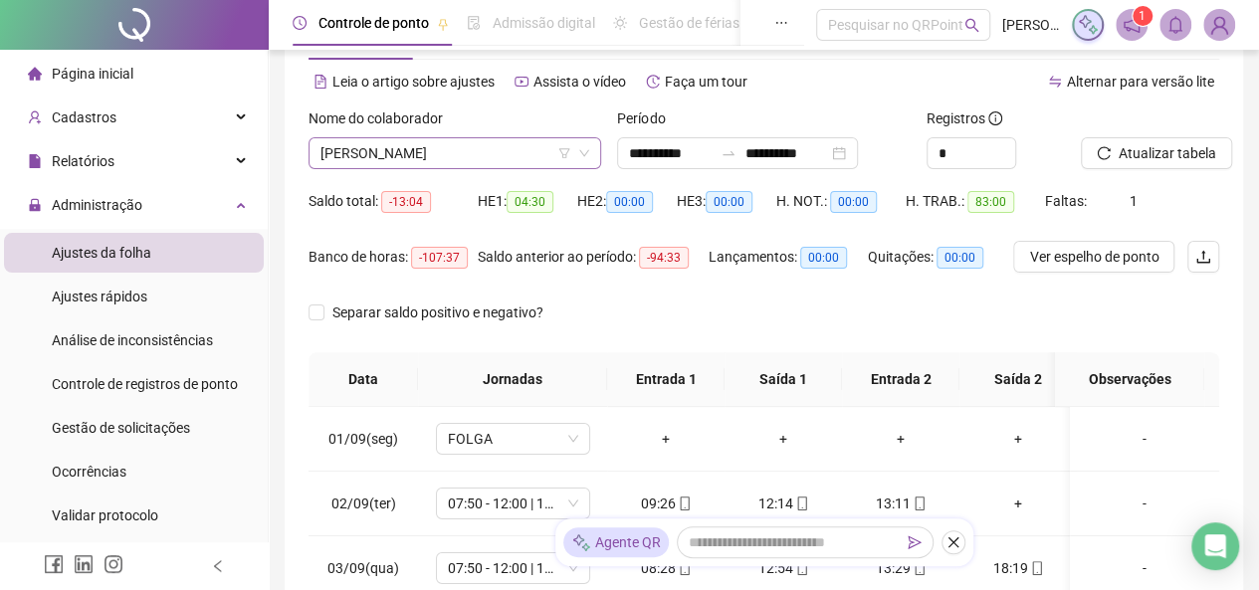
click at [475, 154] on span "[PERSON_NAME]" at bounding box center [454, 153] width 269 height 30
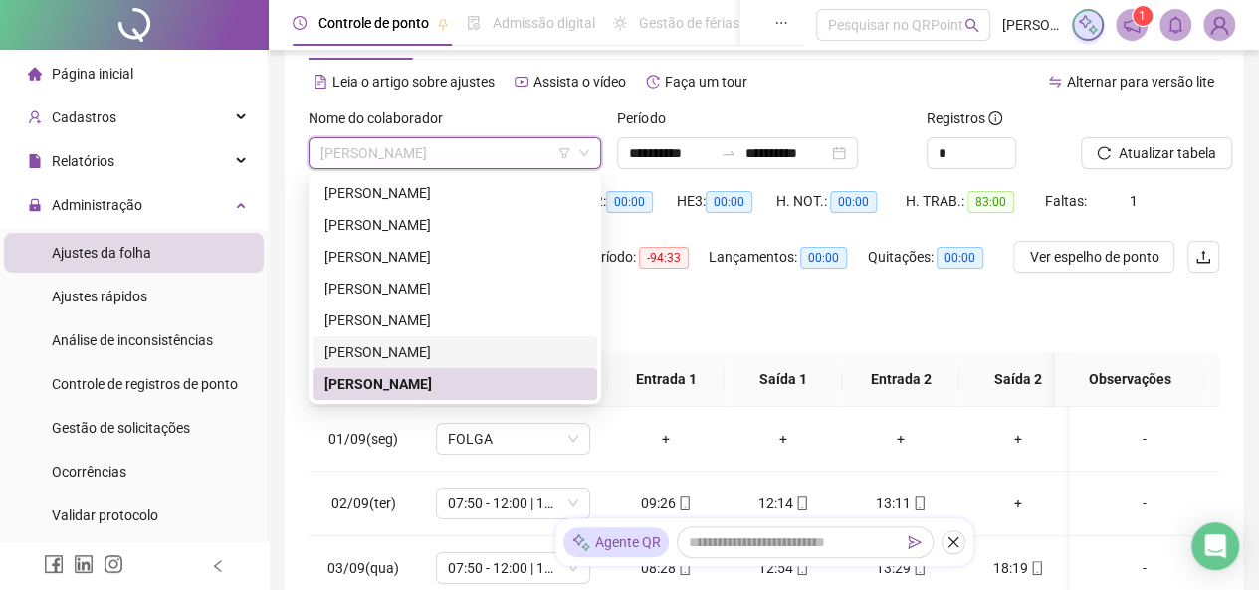
click at [443, 352] on div "[PERSON_NAME]" at bounding box center [454, 352] width 261 height 22
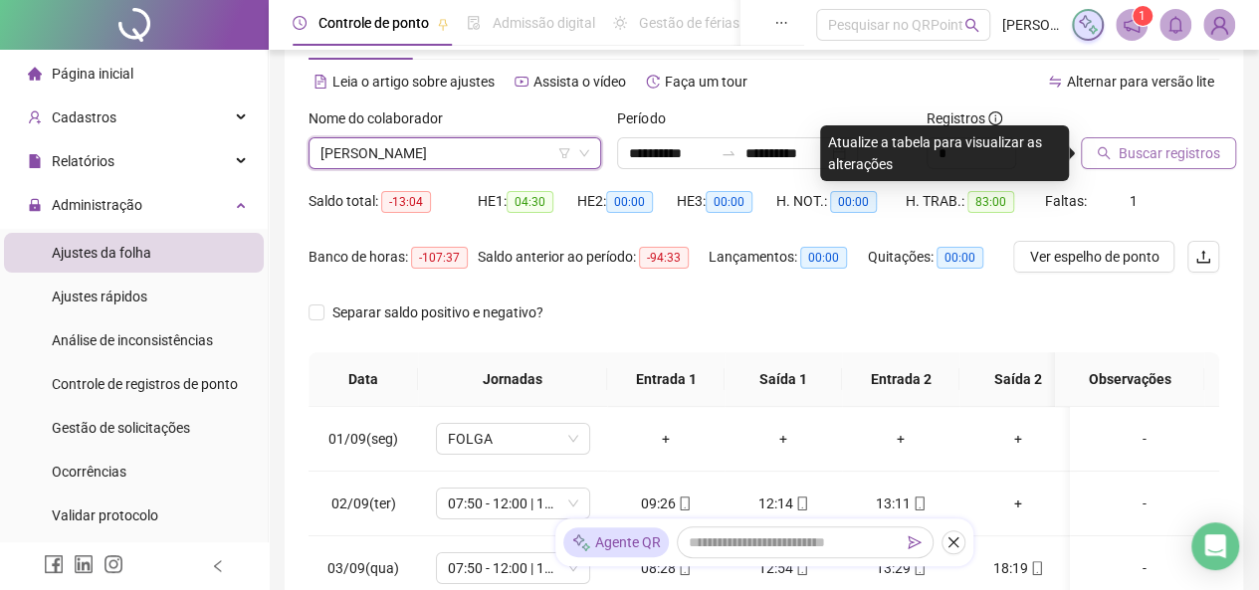
click at [1213, 150] on span "Buscar registros" at bounding box center [1168, 153] width 101 height 22
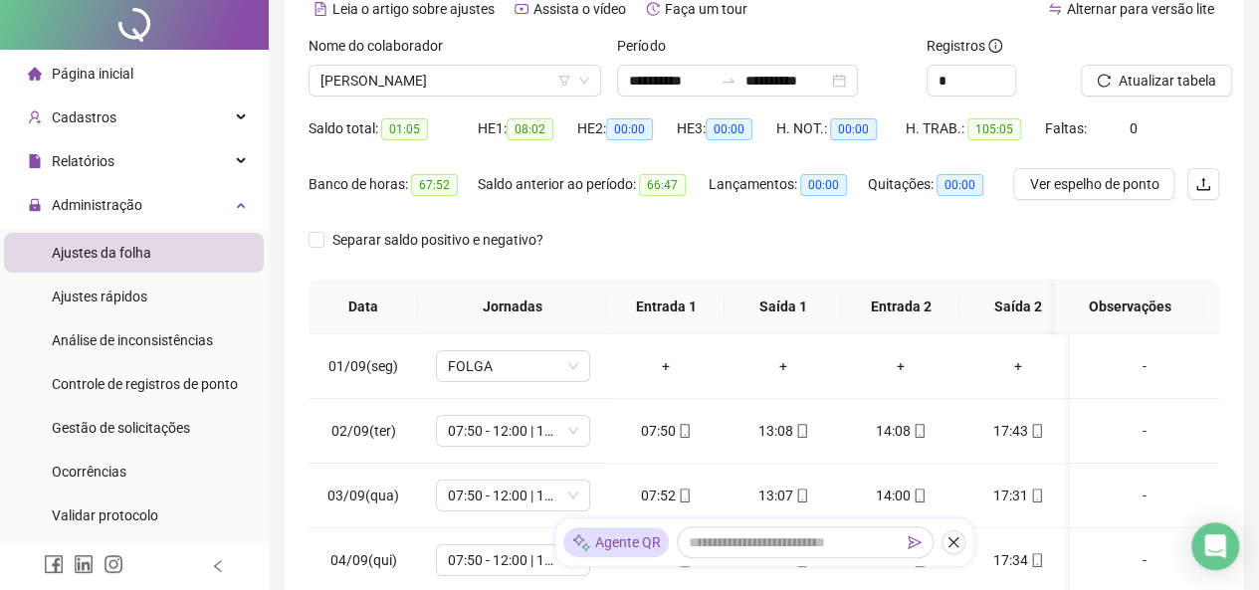
scroll to position [0, 0]
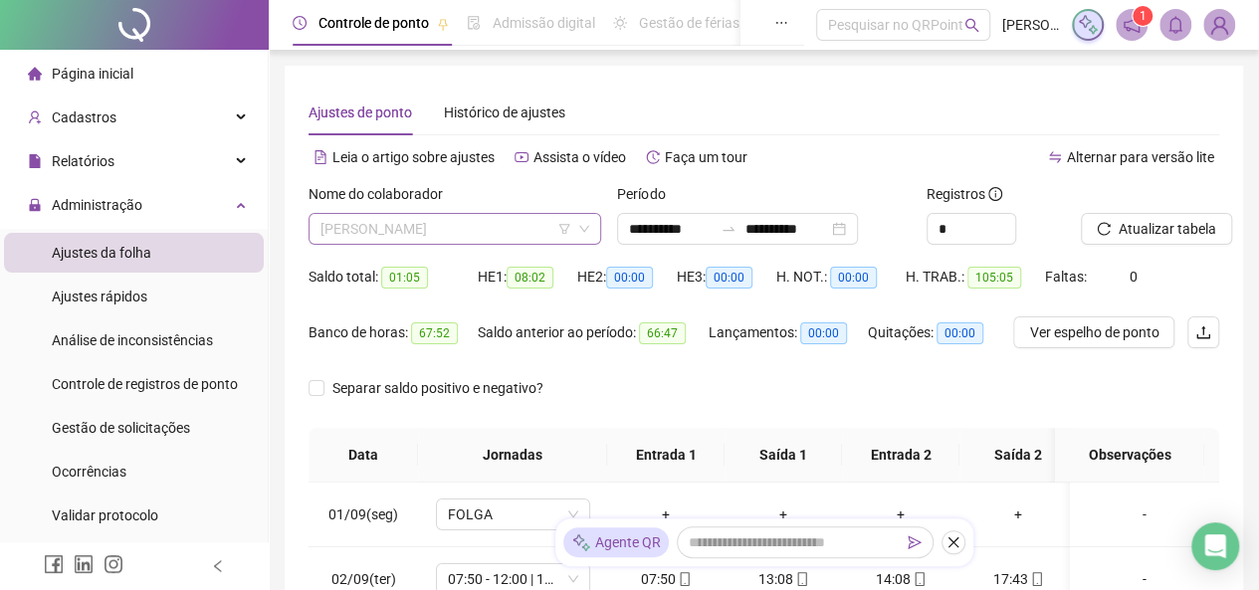
click at [466, 226] on span "[PERSON_NAME]" at bounding box center [454, 229] width 269 height 30
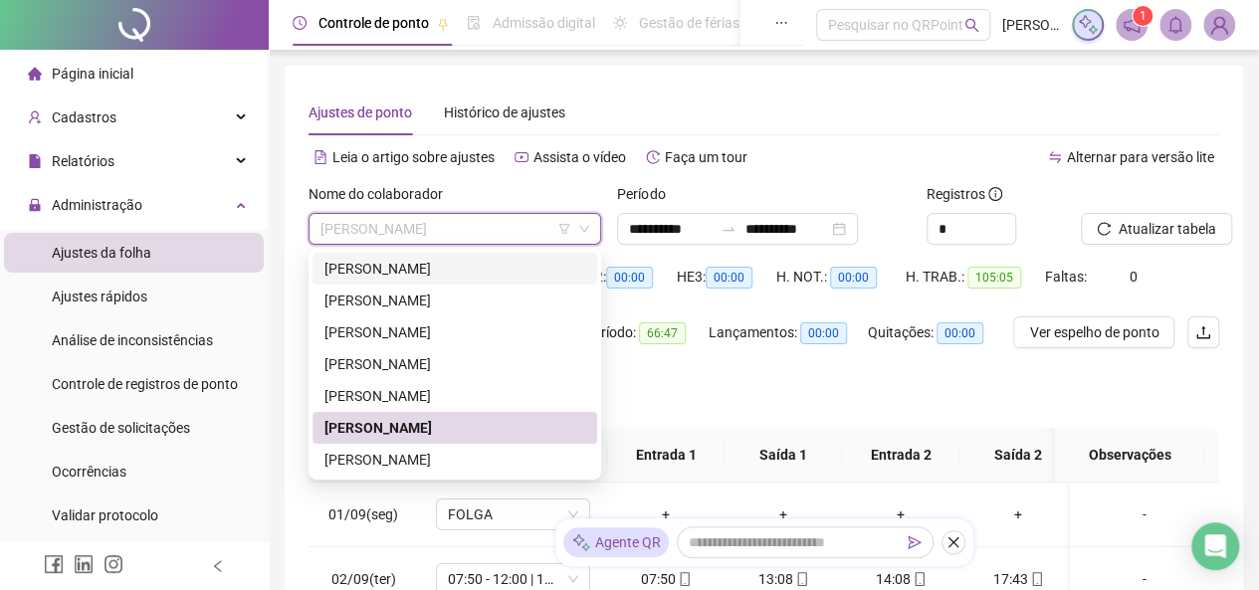
click at [429, 268] on div "[PERSON_NAME]" at bounding box center [454, 269] width 261 height 22
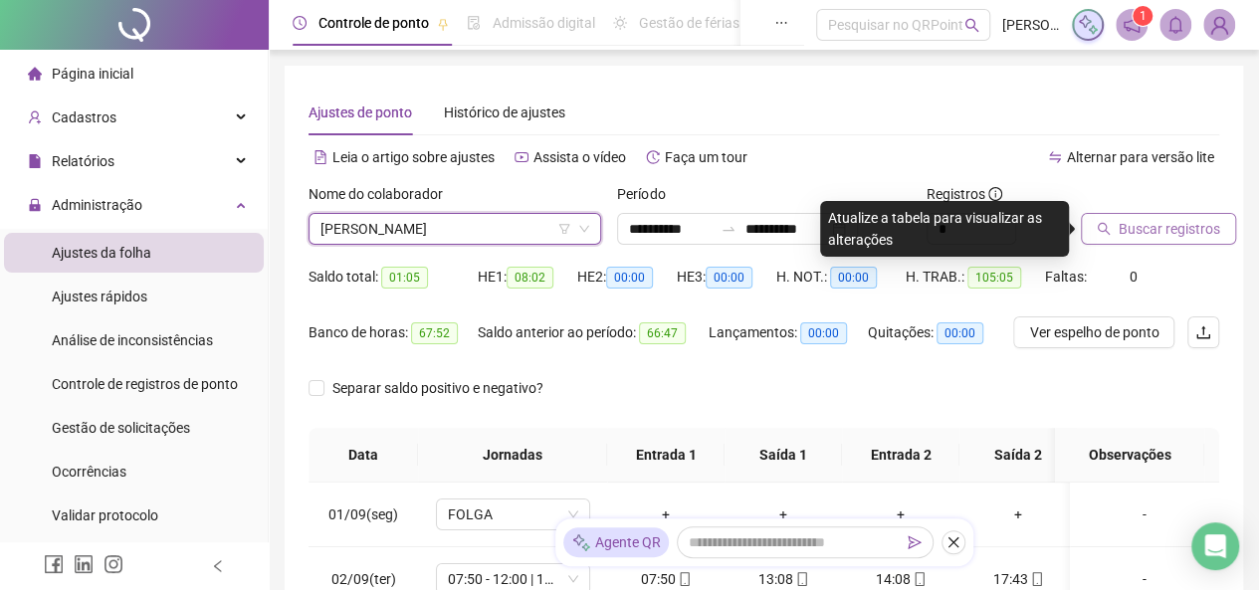
click at [1136, 224] on span "Buscar registros" at bounding box center [1168, 229] width 101 height 22
